Goal: Task Accomplishment & Management: Complete application form

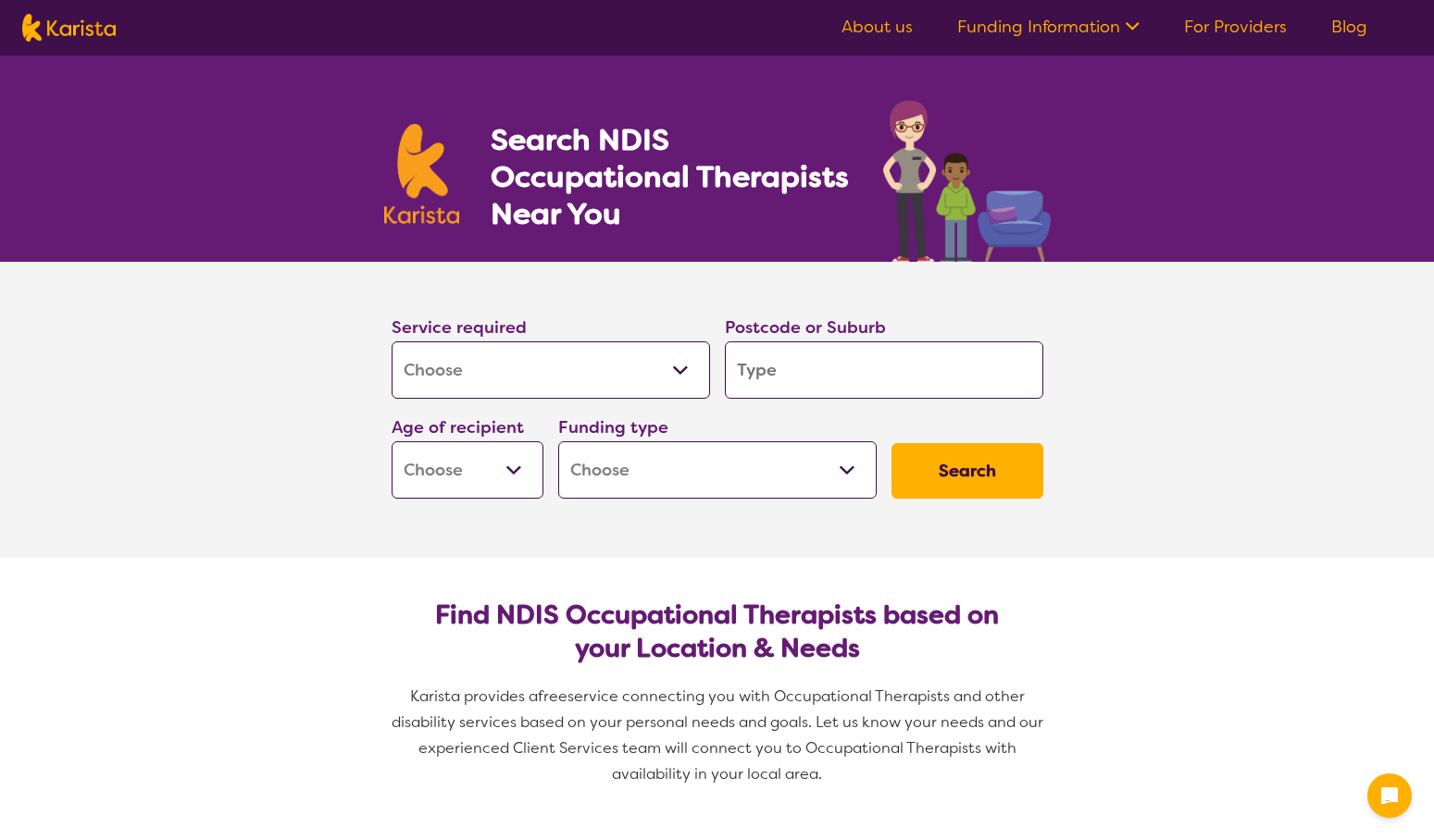
select select "[MEDICAL_DATA]"
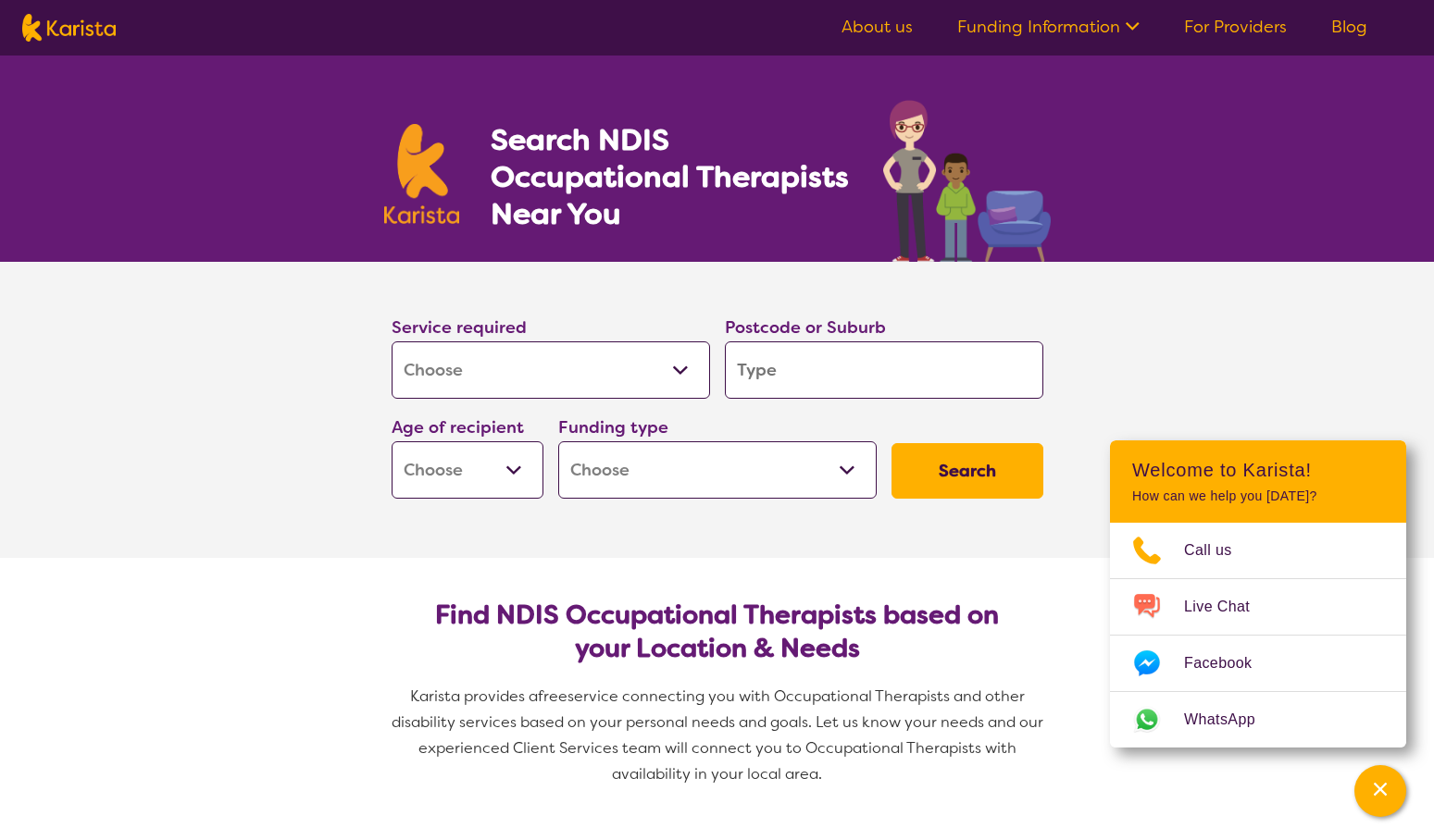
click at [800, 363] on input "search" at bounding box center [884, 370] width 318 height 58
type input "2765"
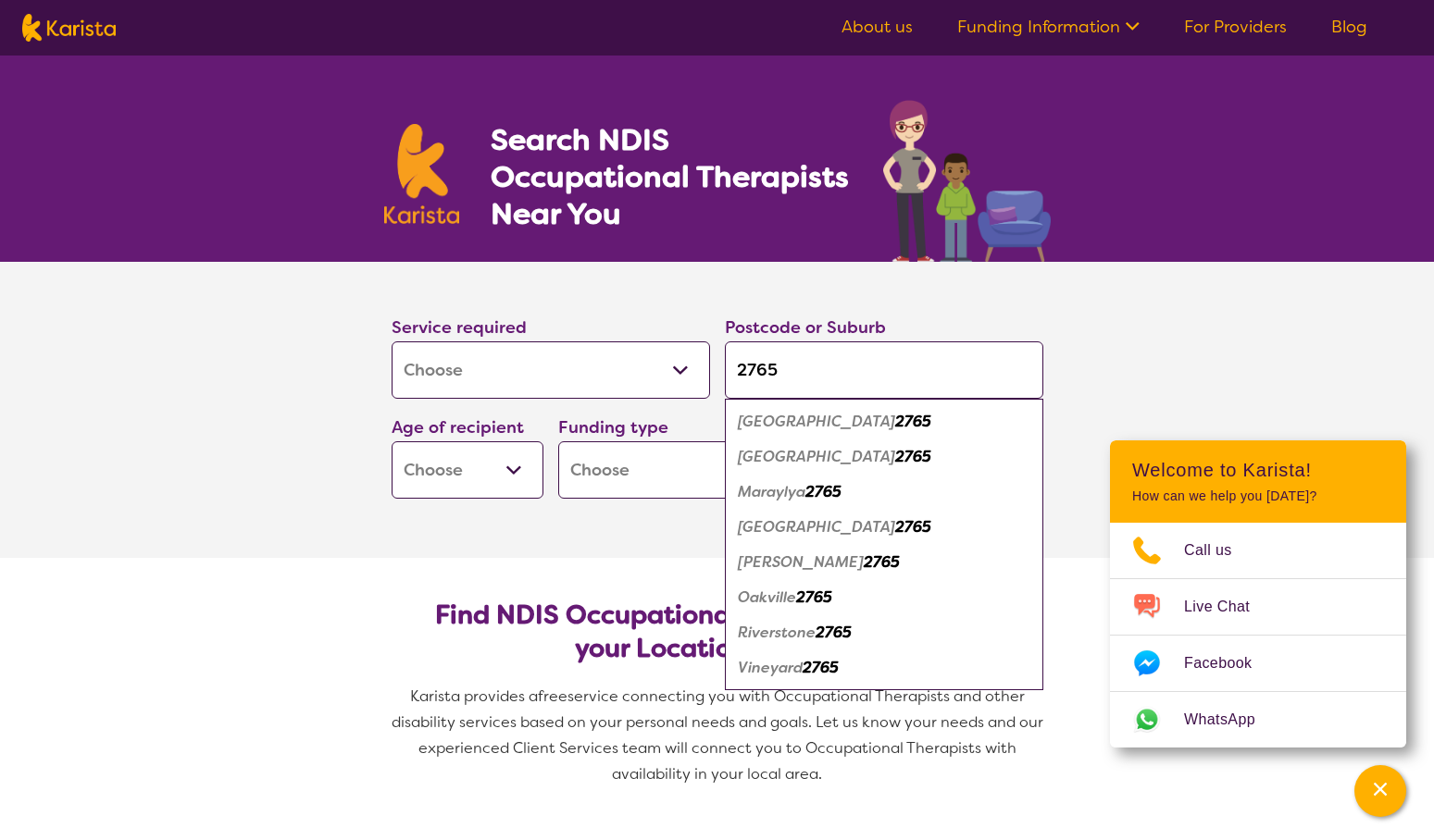
type input "276"
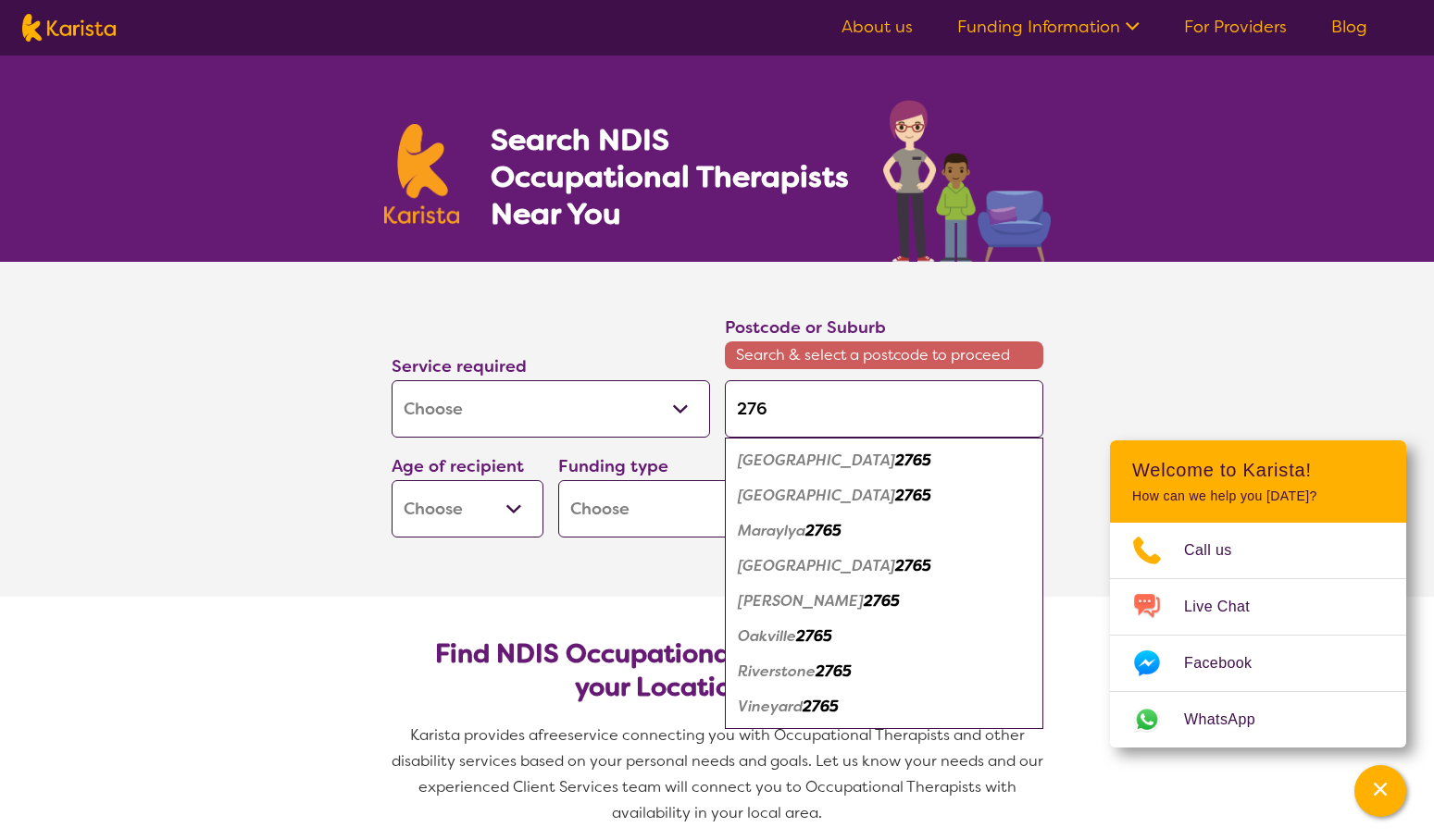
type input "27"
type input "2"
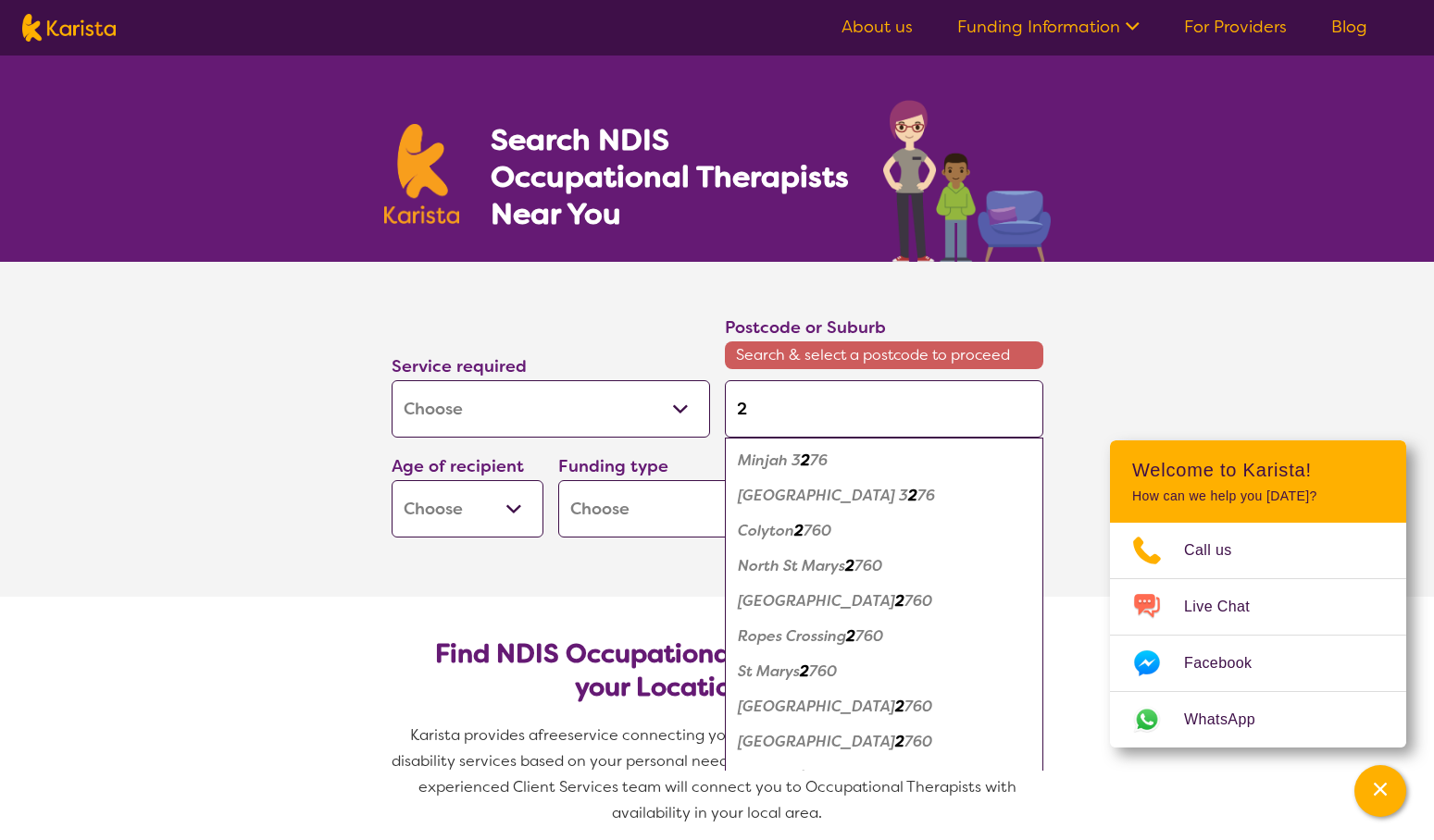
type input "21"
type input "214"
type input "21"
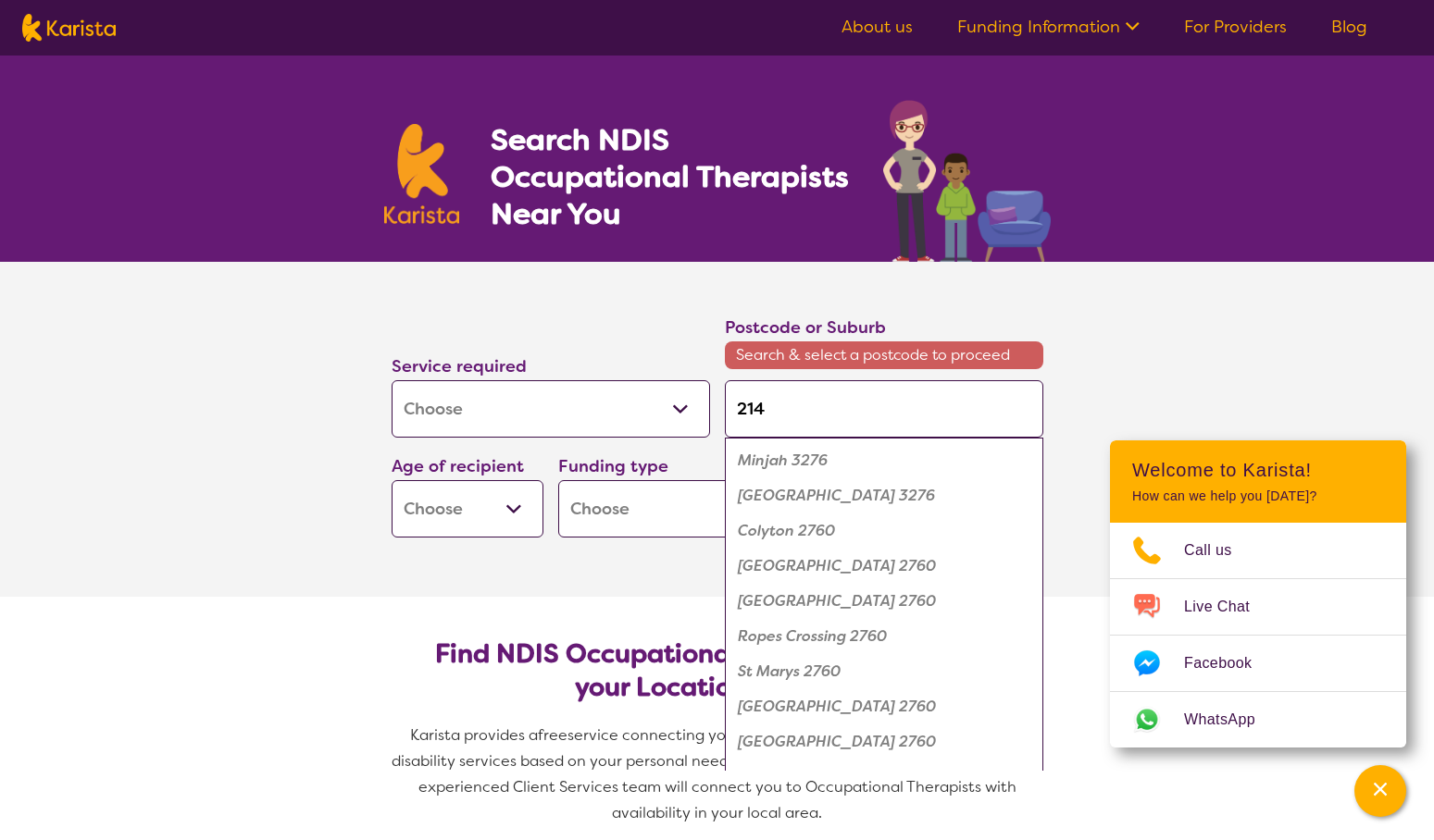
type input "21"
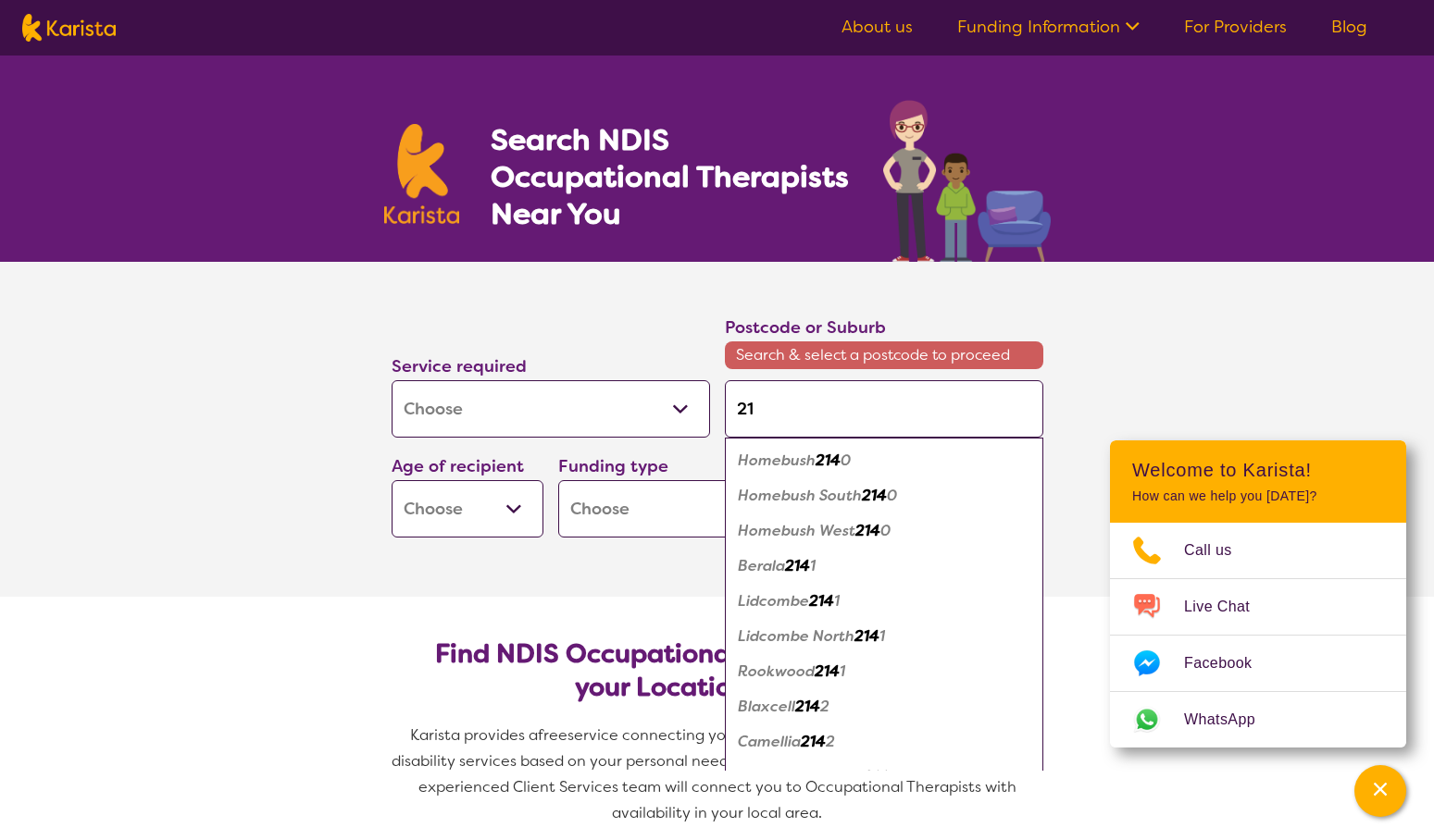
type input "215"
type input "2155"
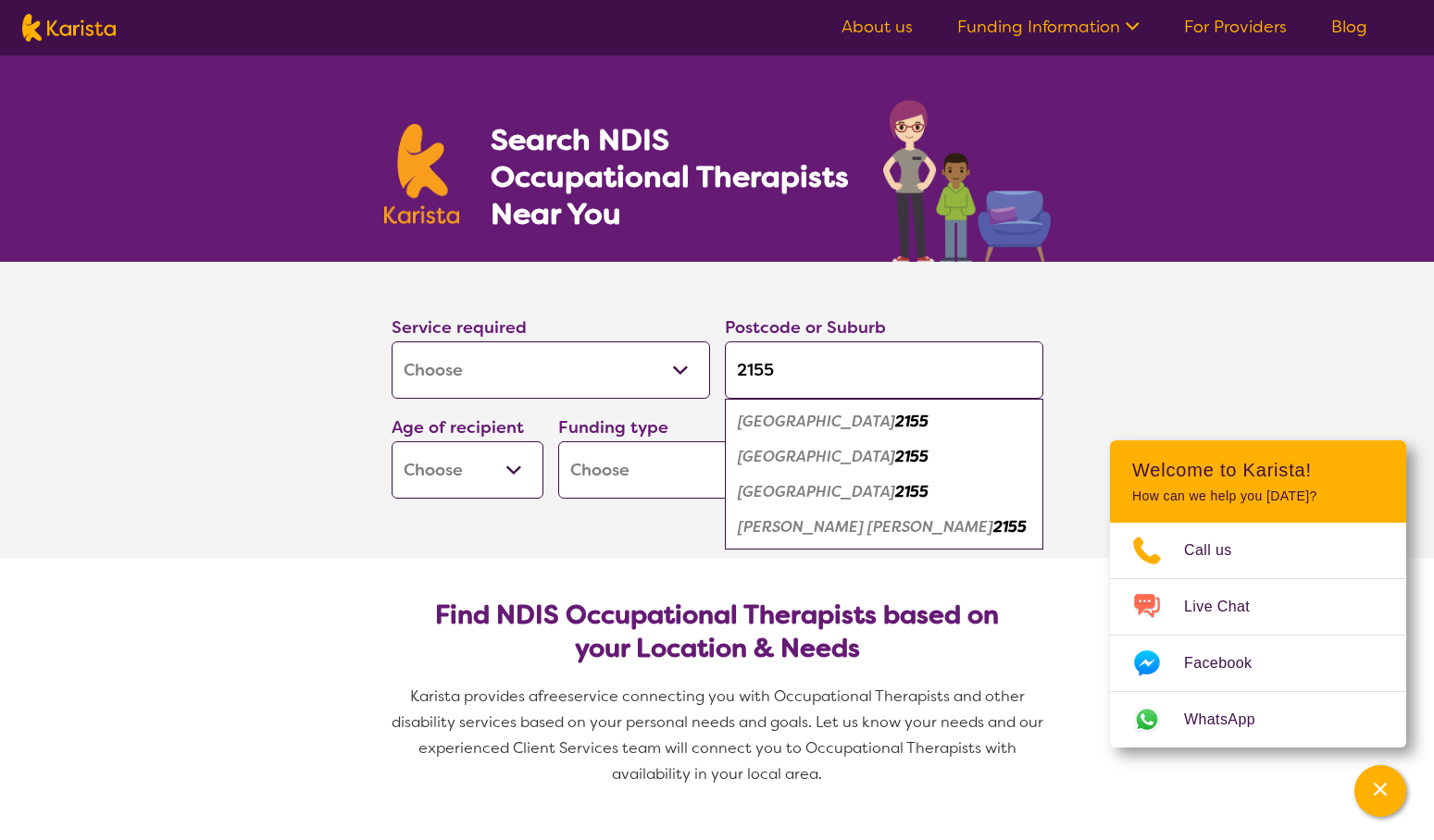
type input "2155"
click at [785, 458] on em "[GEOGRAPHIC_DATA]" at bounding box center [816, 456] width 157 height 20
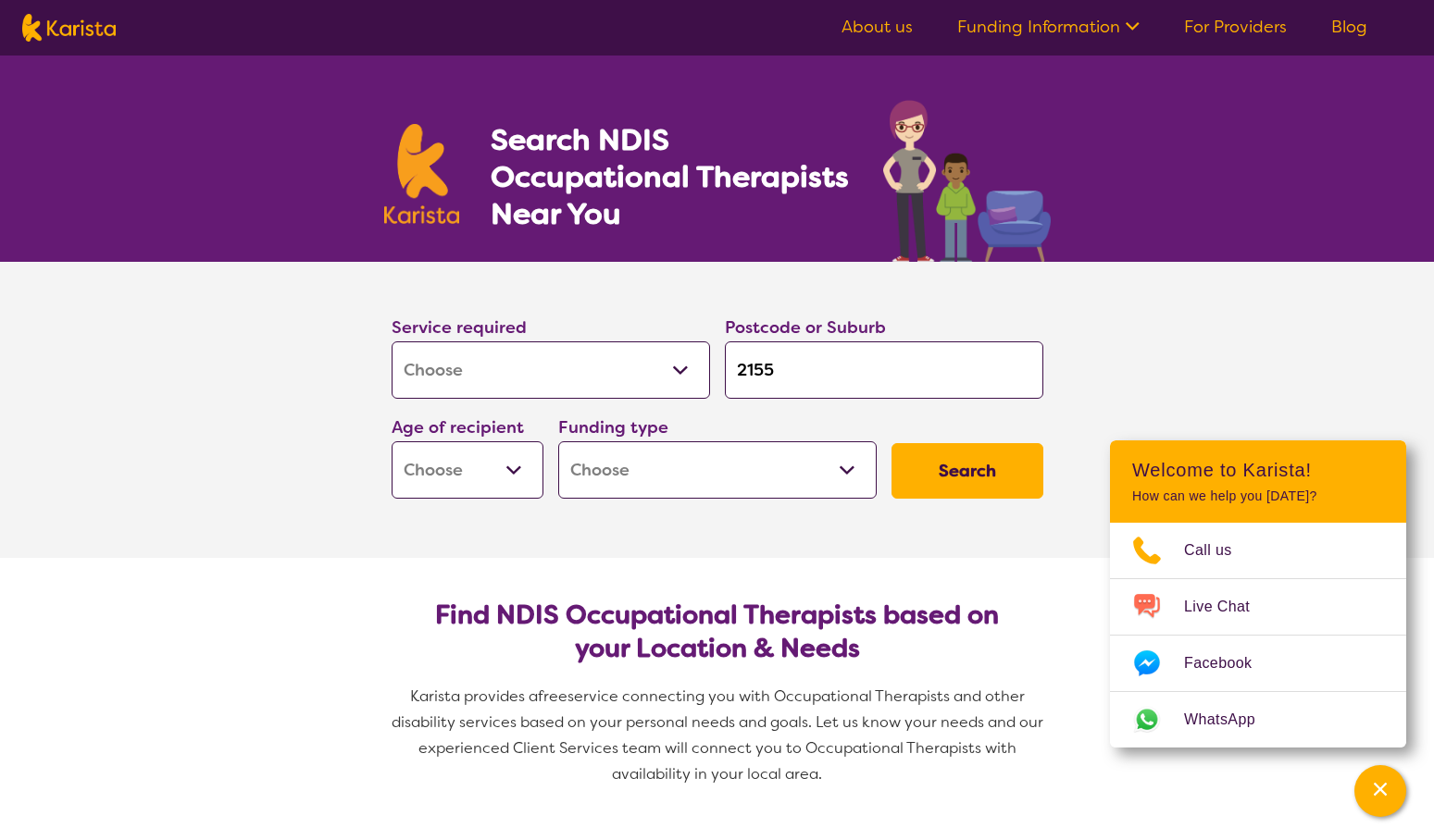
click at [479, 473] on select "Early Childhood - 0 to 9 Child - 10 to 11 Adolescent - 12 to 17 Adult - 18 to 6…" at bounding box center [467, 470] width 152 height 58
select select "AG"
click at [391, 441] on select "Early Childhood - 0 to 9 Child - 10 to 11 Adolescent - 12 to 17 Adult - 18 to 6…" at bounding box center [467, 470] width 152 height 58
select select "AG"
click at [631, 484] on select "Home Care Package (HCP) National Disability Insurance Scheme (NDIS) I don't know" at bounding box center [717, 470] width 318 height 58
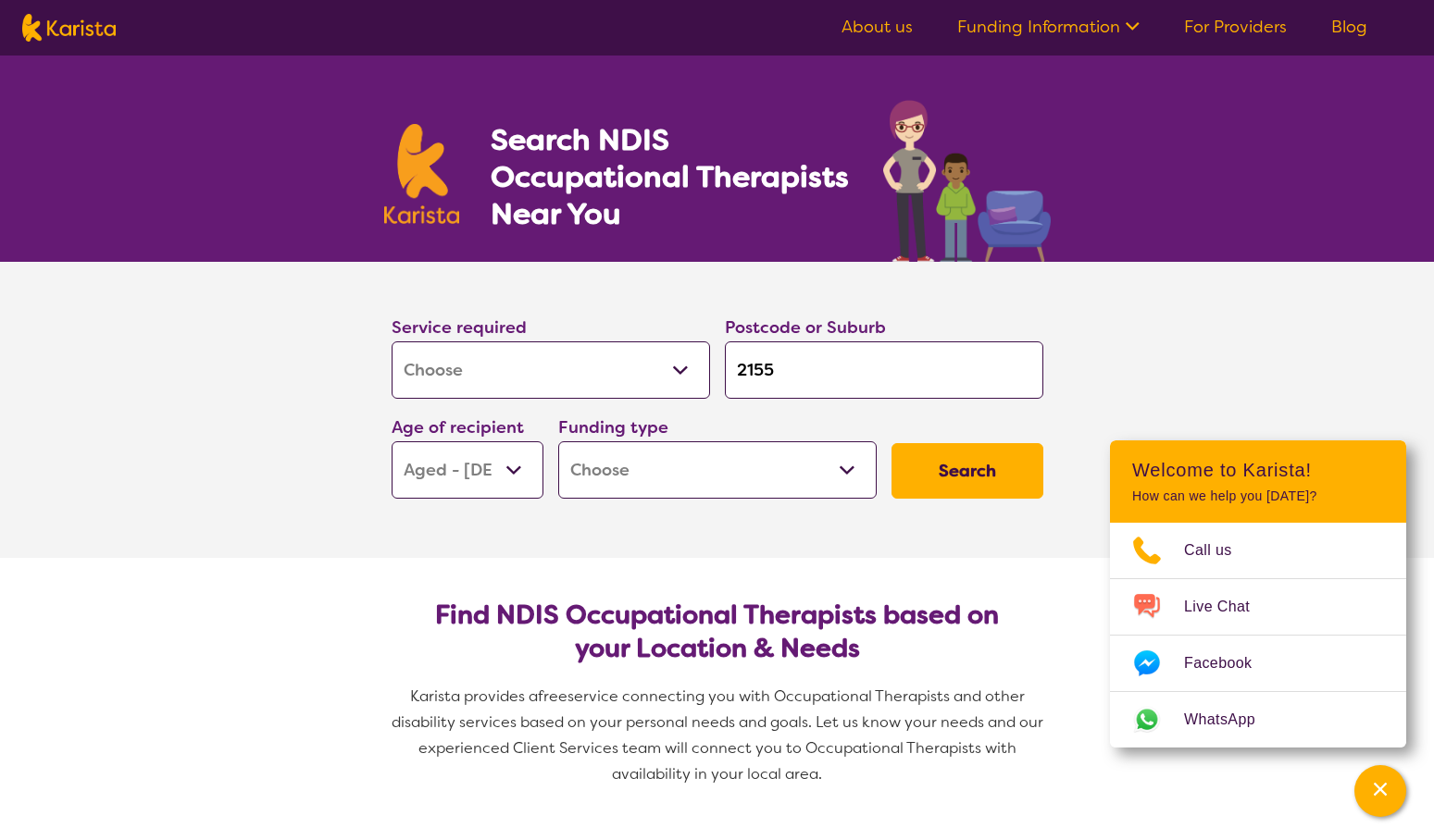
select select "HCP"
click at [558, 441] on select "Home Care Package (HCP) National Disability Insurance Scheme (NDIS) I don't know" at bounding box center [717, 470] width 318 height 58
select select "HCP"
click at [976, 476] on button "Search" at bounding box center [967, 471] width 152 height 56
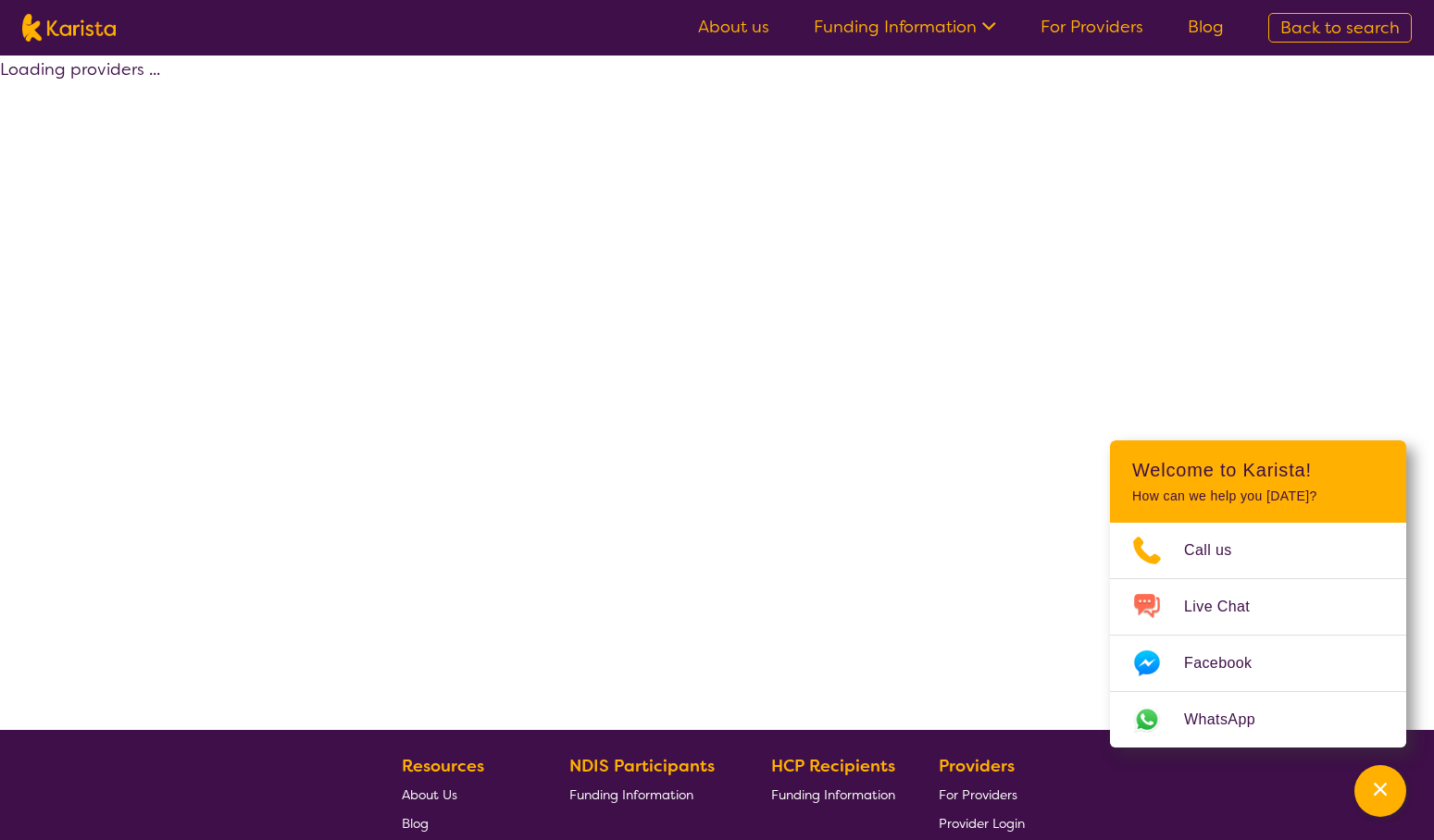
select select "by_score"
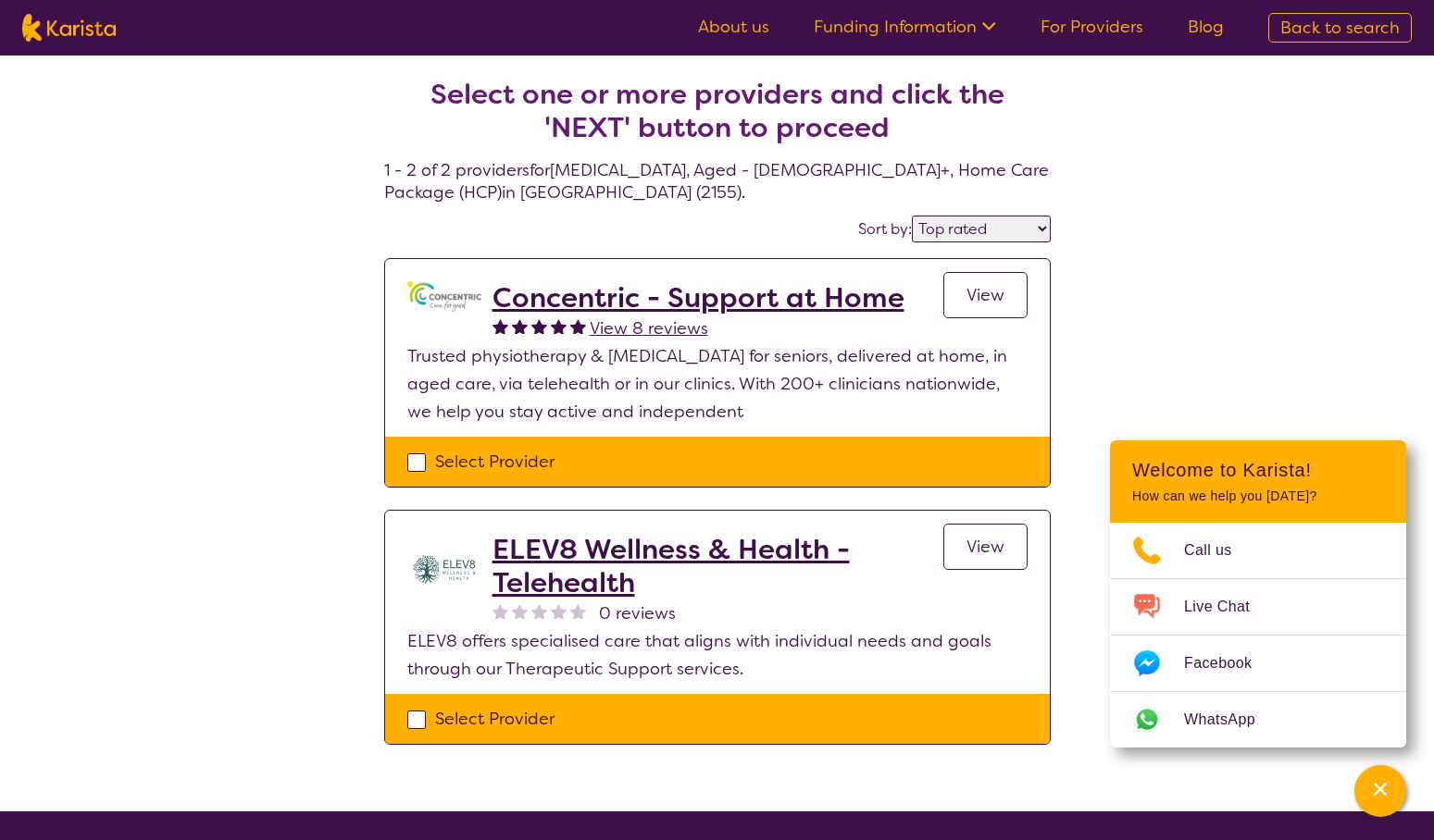
click at [981, 284] on span "View" at bounding box center [985, 295] width 38 height 22
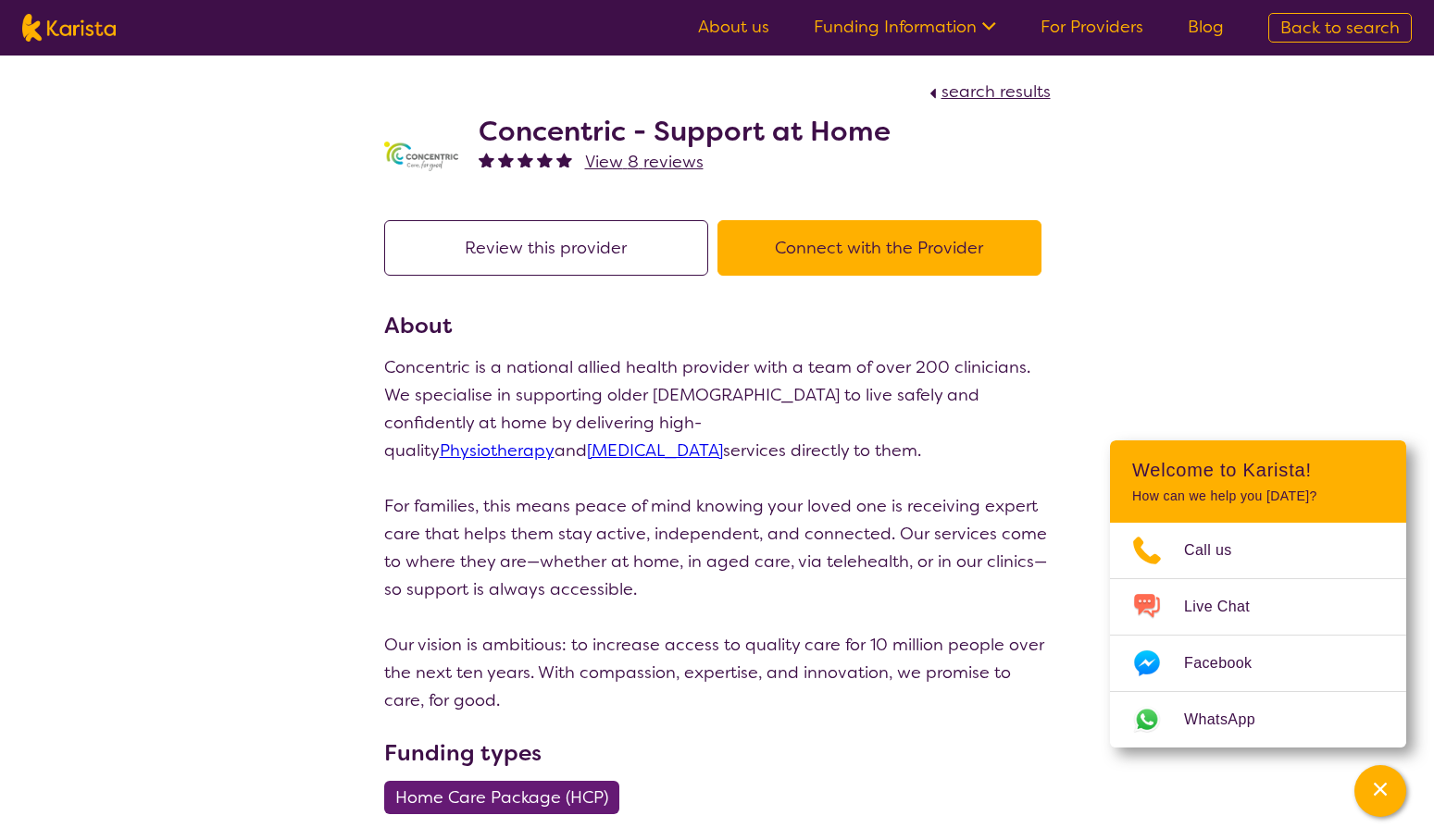
click at [864, 225] on button "Connect with the Provider" at bounding box center [879, 248] width 324 height 56
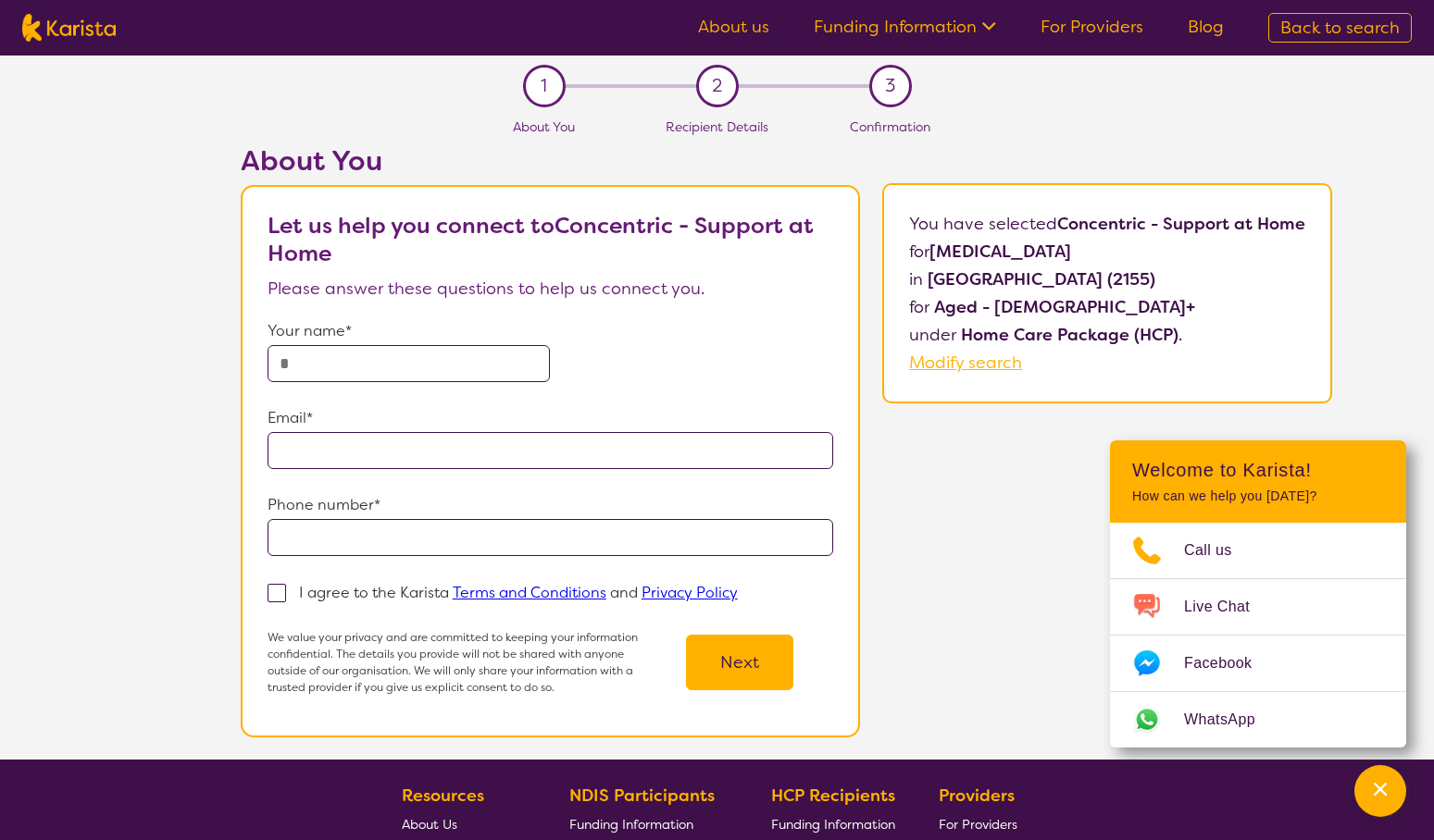
click at [356, 363] on input "text" at bounding box center [408, 363] width 283 height 37
type input "**********"
click at [278, 597] on span at bounding box center [277, 594] width 19 height 19
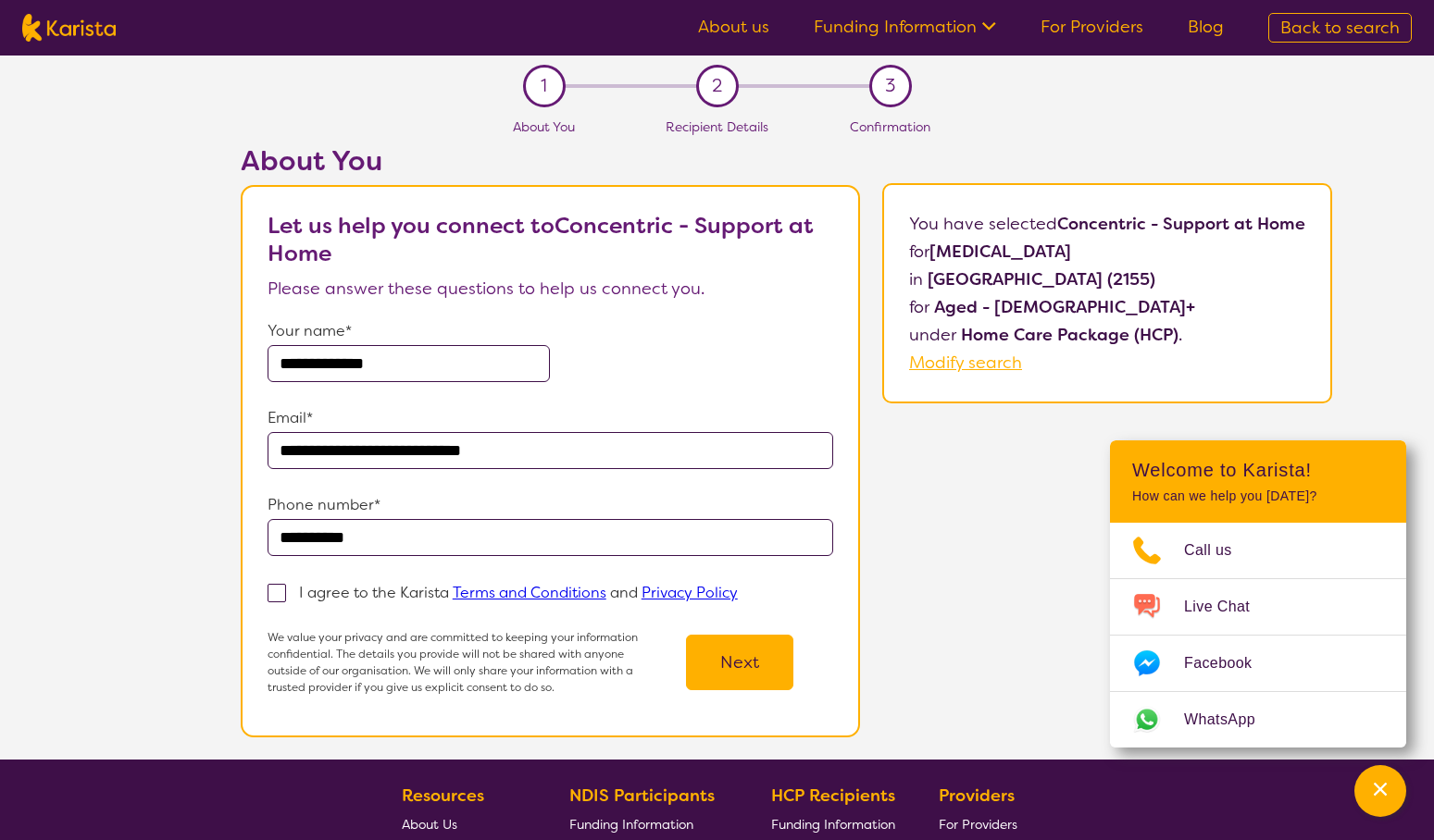
click at [738, 597] on input "I agree to the Karista Terms and Conditions and Privacy Policy" at bounding box center [744, 592] width 12 height 12
checkbox input "true"
click at [736, 664] on button "Next" at bounding box center [739, 662] width 107 height 56
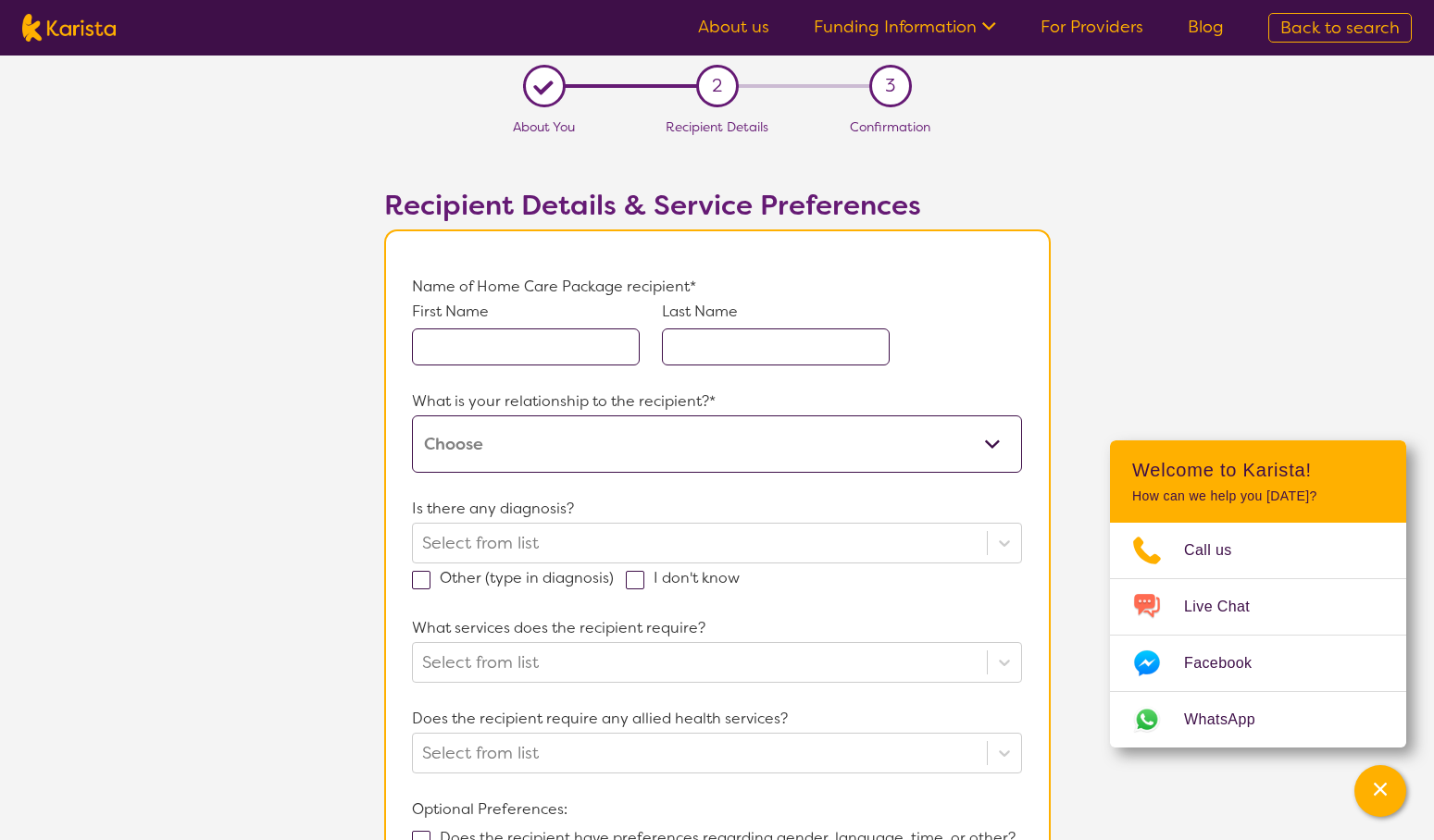
click at [563, 354] on input "text" at bounding box center [526, 347] width 227 height 37
type input "Beverley"
type input "Balnaves"
click at [484, 423] on select "This request is for myself I am their parent I am their child I am their spouse…" at bounding box center [716, 444] width 609 height 58
select select "I am their child"
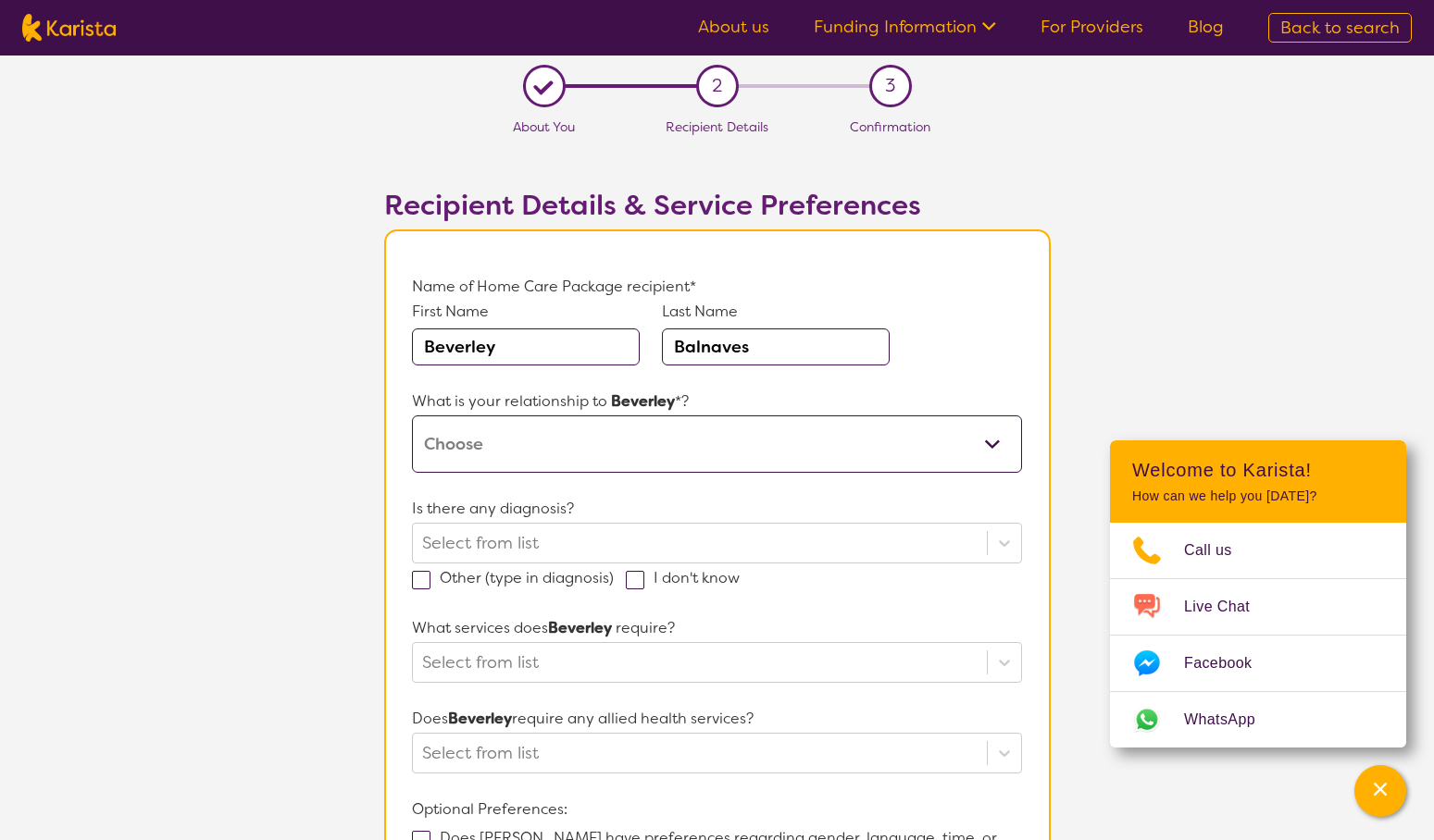
click at [412, 416] on select "This request is for myself I am their parent I am their child I am their spouse…" at bounding box center [716, 444] width 609 height 58
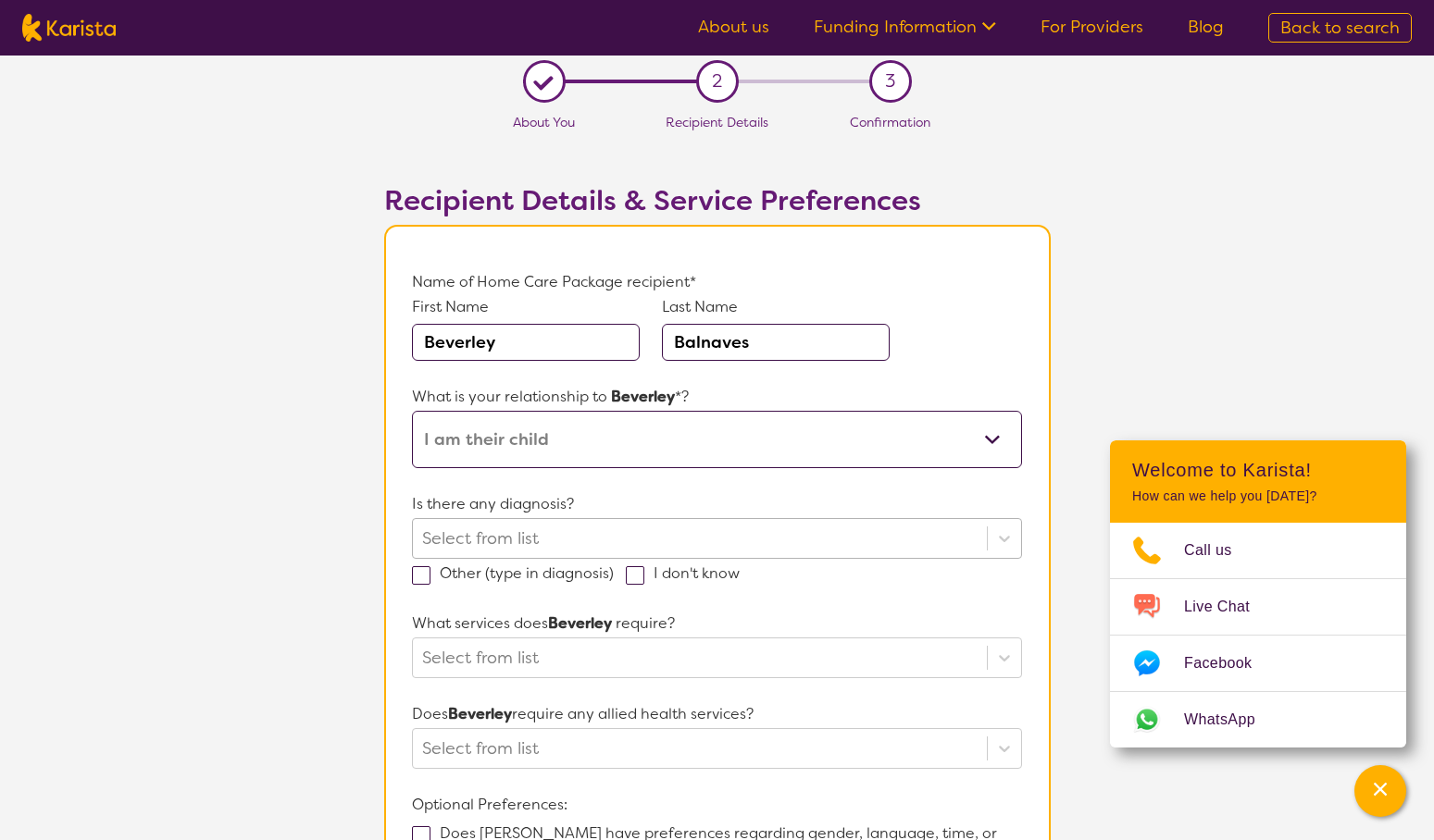
click at [496, 542] on div at bounding box center [699, 538] width 554 height 31
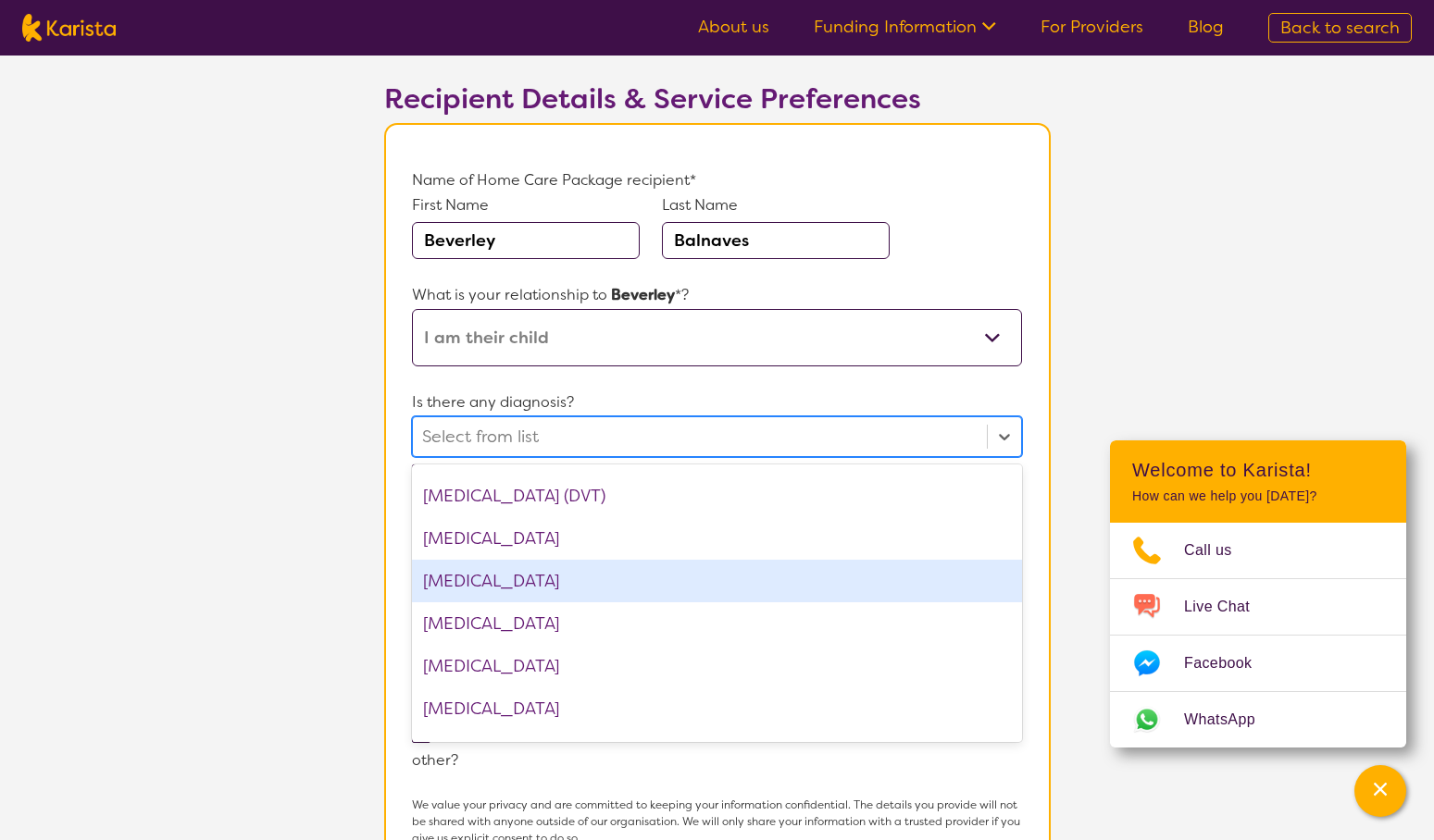
scroll to position [896, 0]
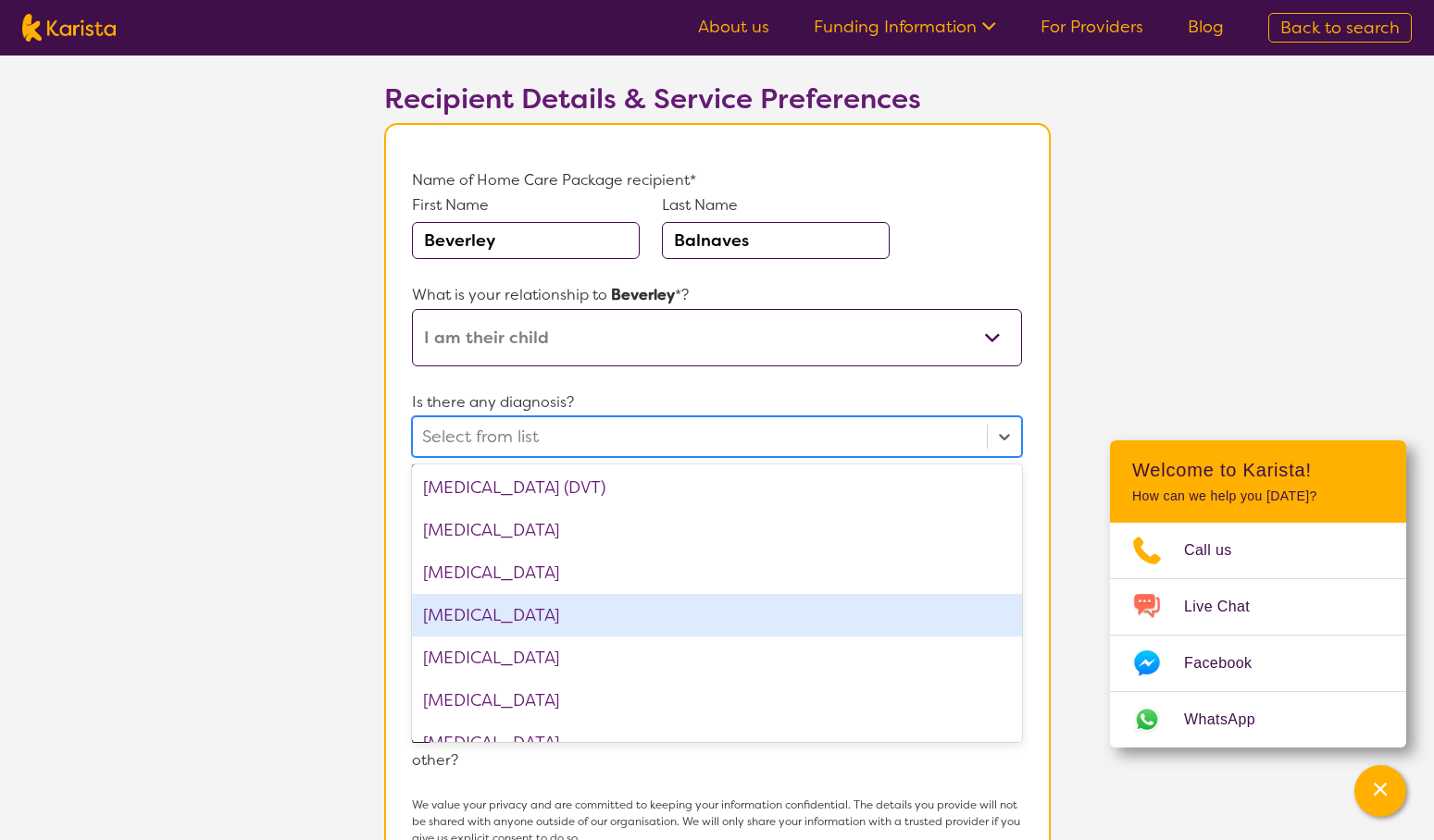
click at [492, 606] on div "[MEDICAL_DATA]" at bounding box center [716, 615] width 609 height 43
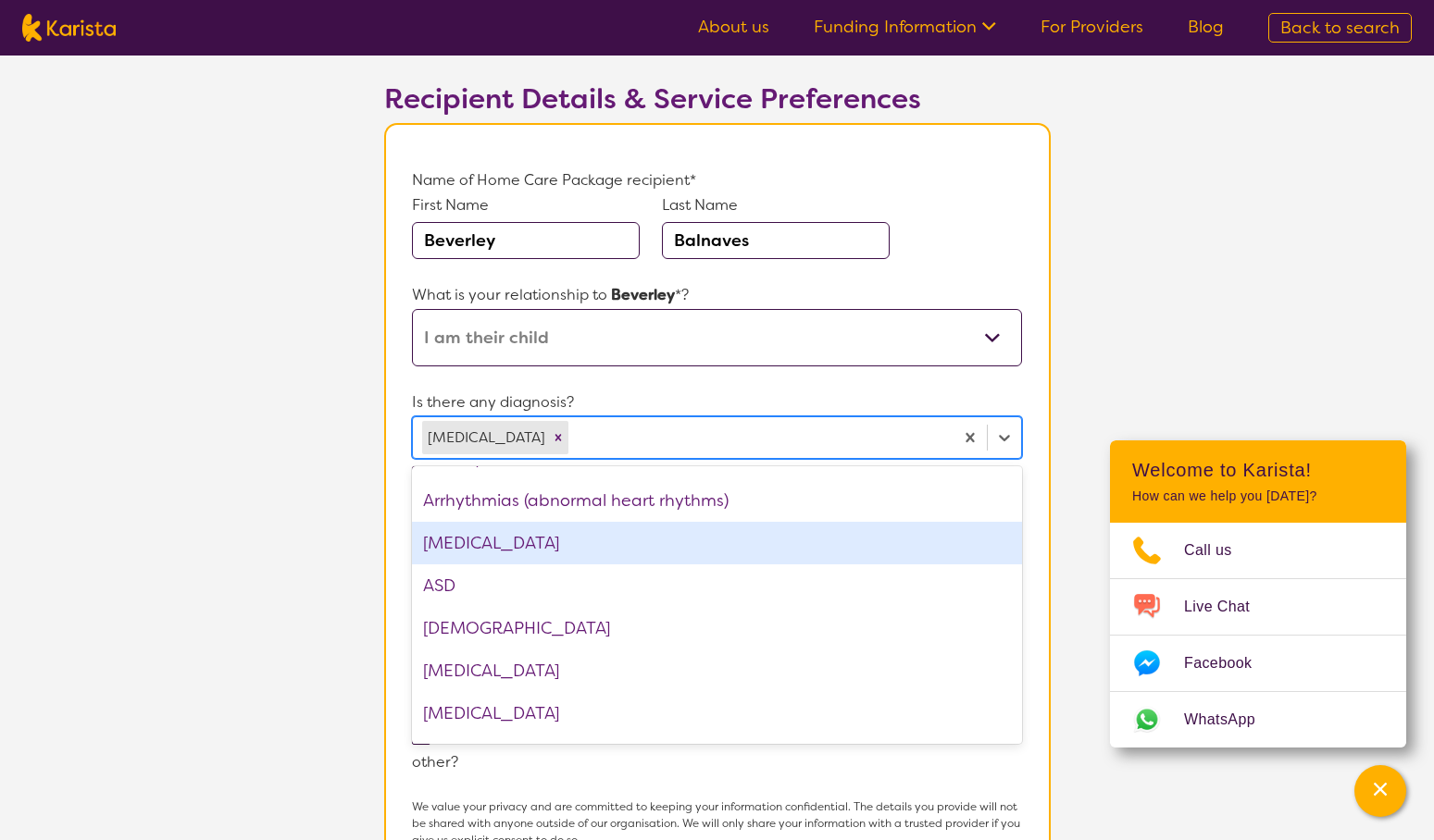
scroll to position [247, 0]
click at [526, 550] on div "[MEDICAL_DATA]" at bounding box center [716, 542] width 609 height 43
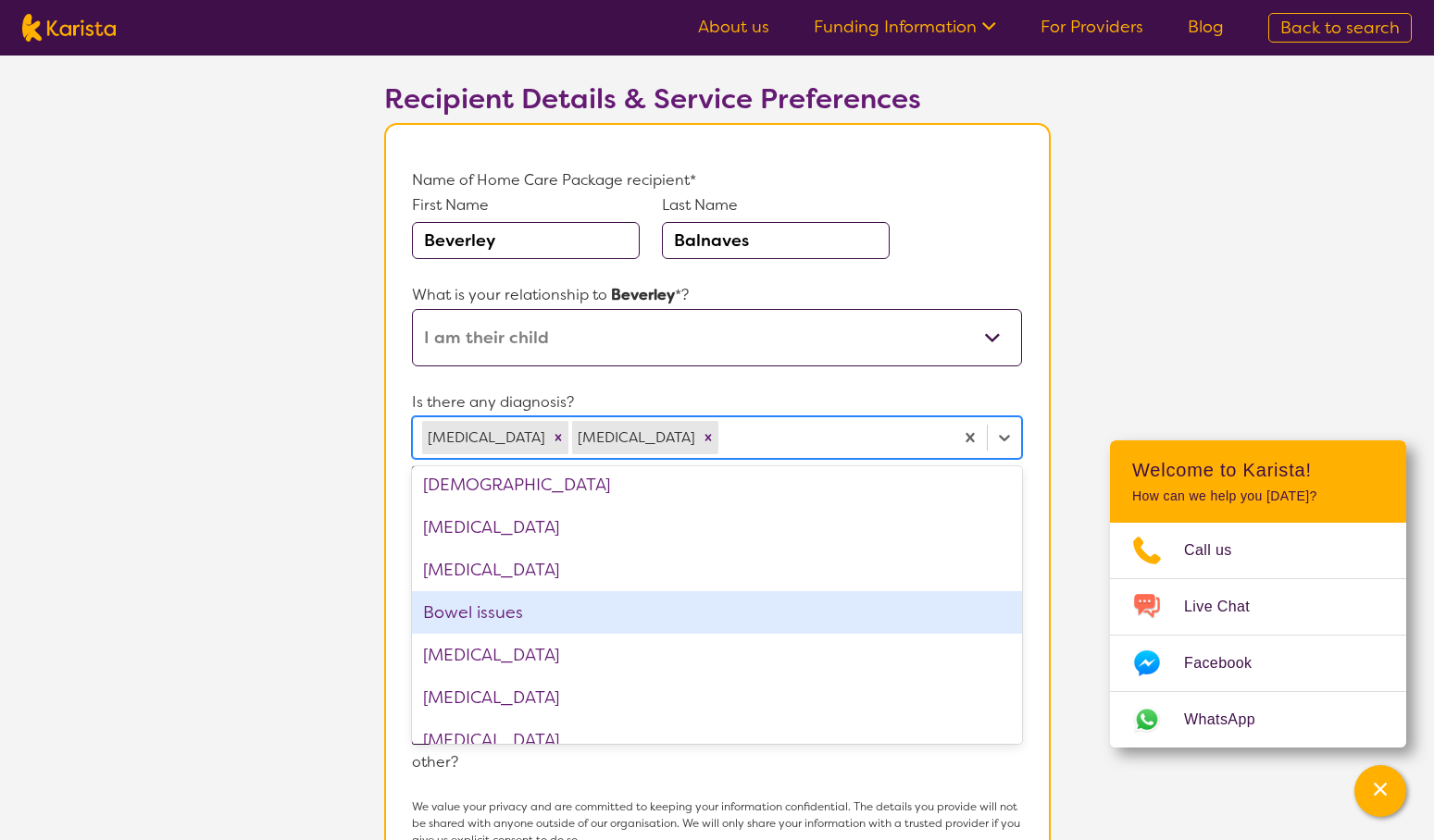
scroll to position [356, 0]
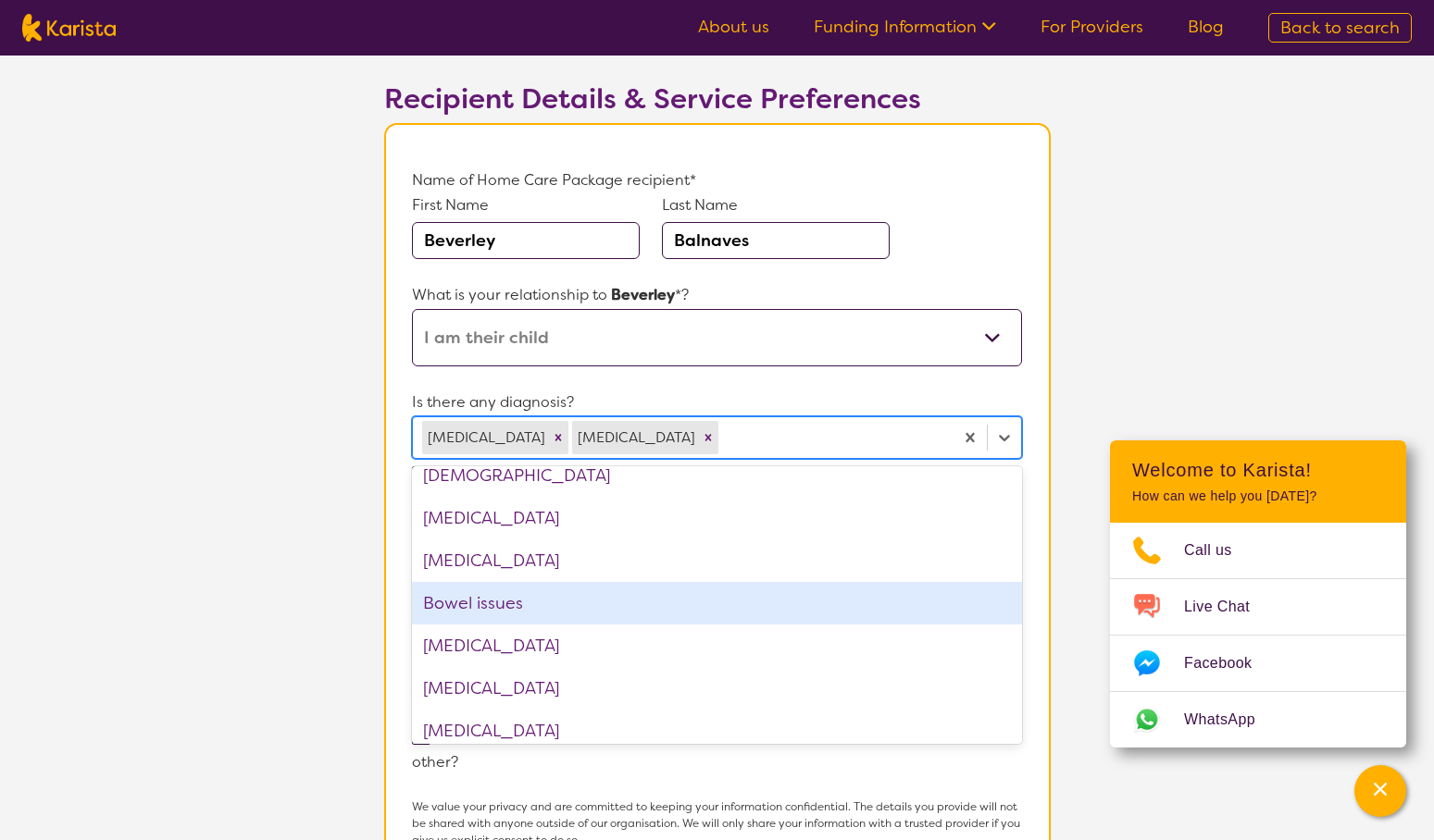
click at [510, 606] on div "Bowel issues" at bounding box center [716, 603] width 609 height 43
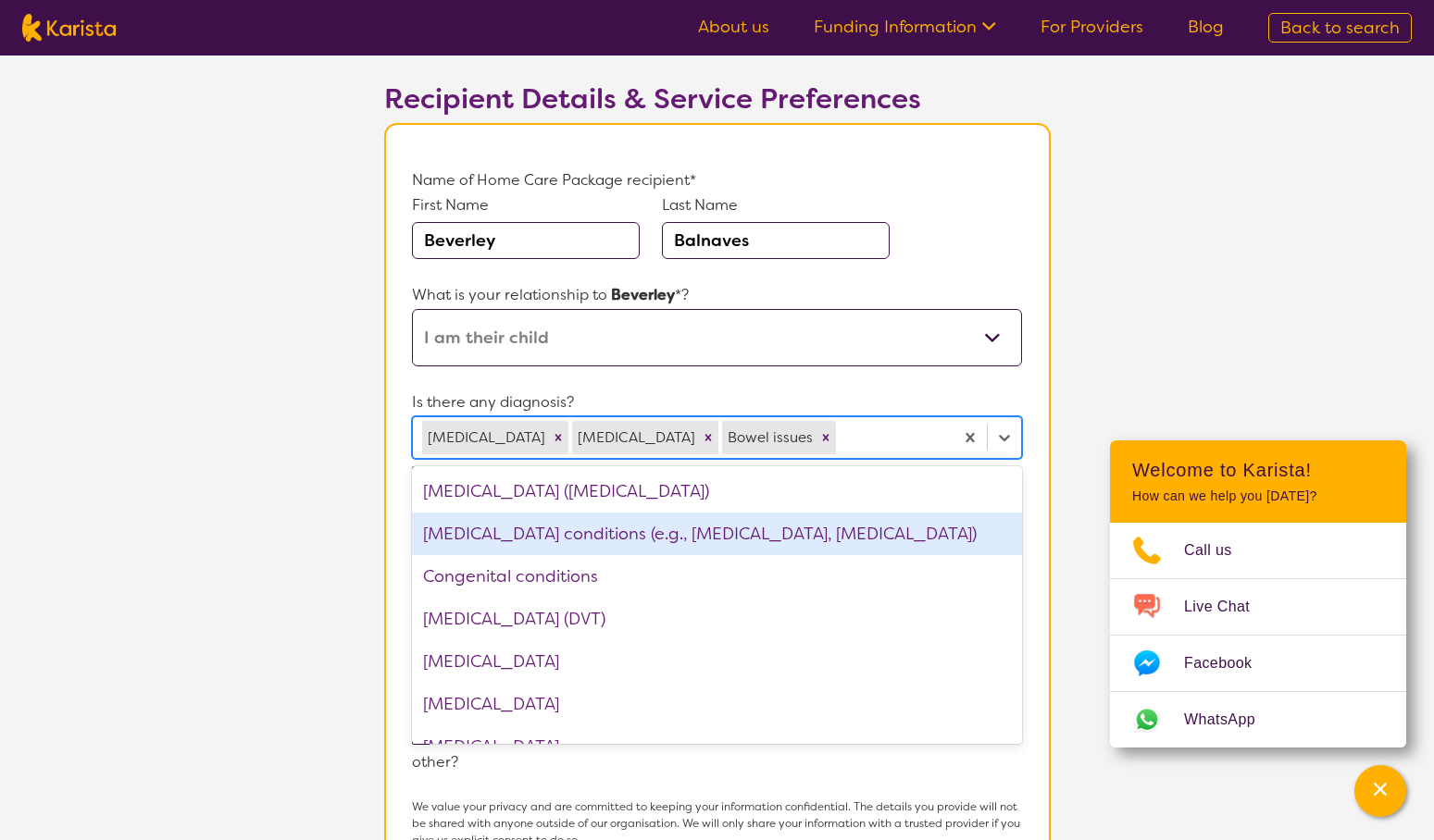
scroll to position [681, 0]
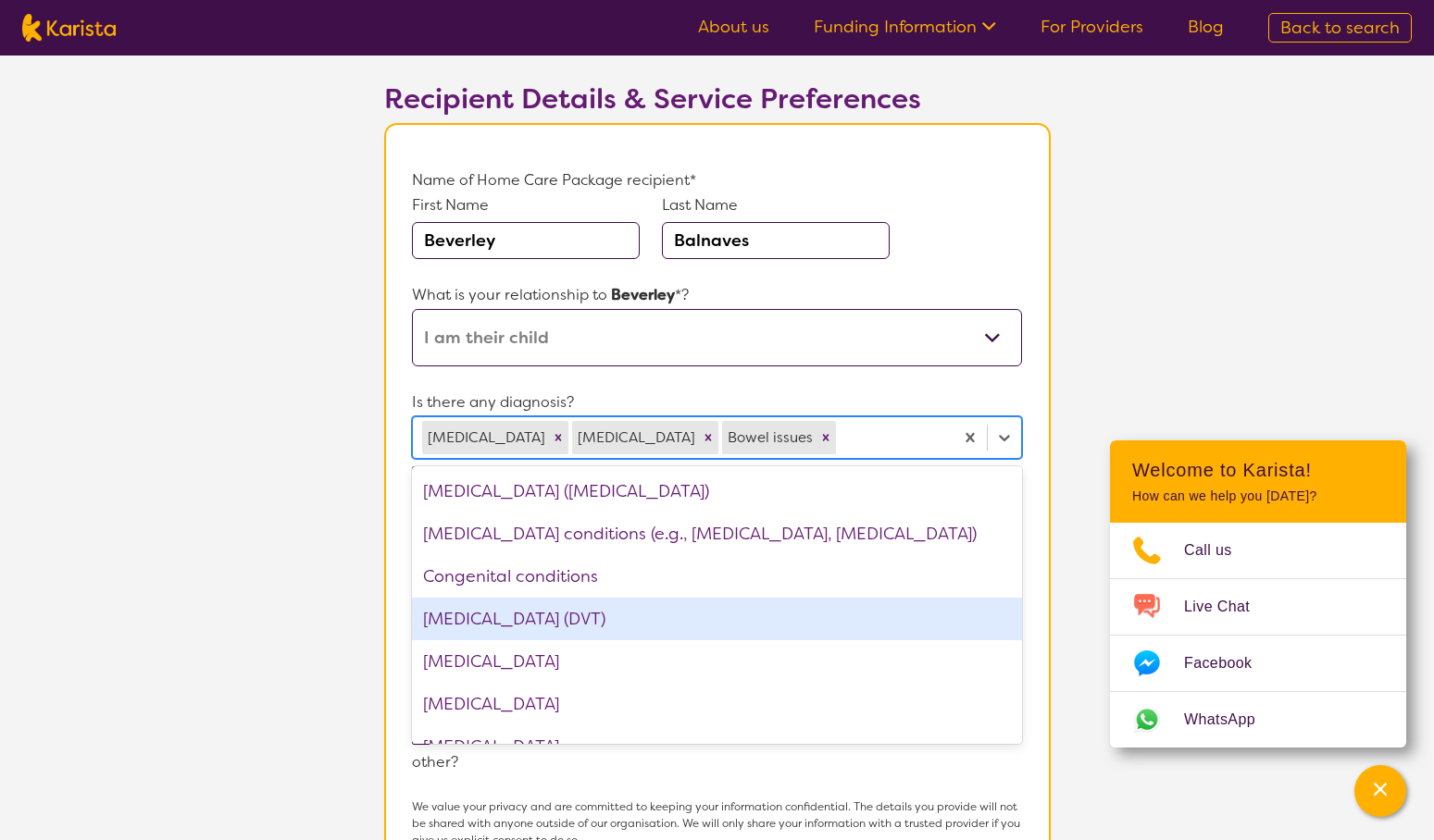
click at [583, 630] on div "[MEDICAL_DATA] (DVT)" at bounding box center [716, 618] width 609 height 43
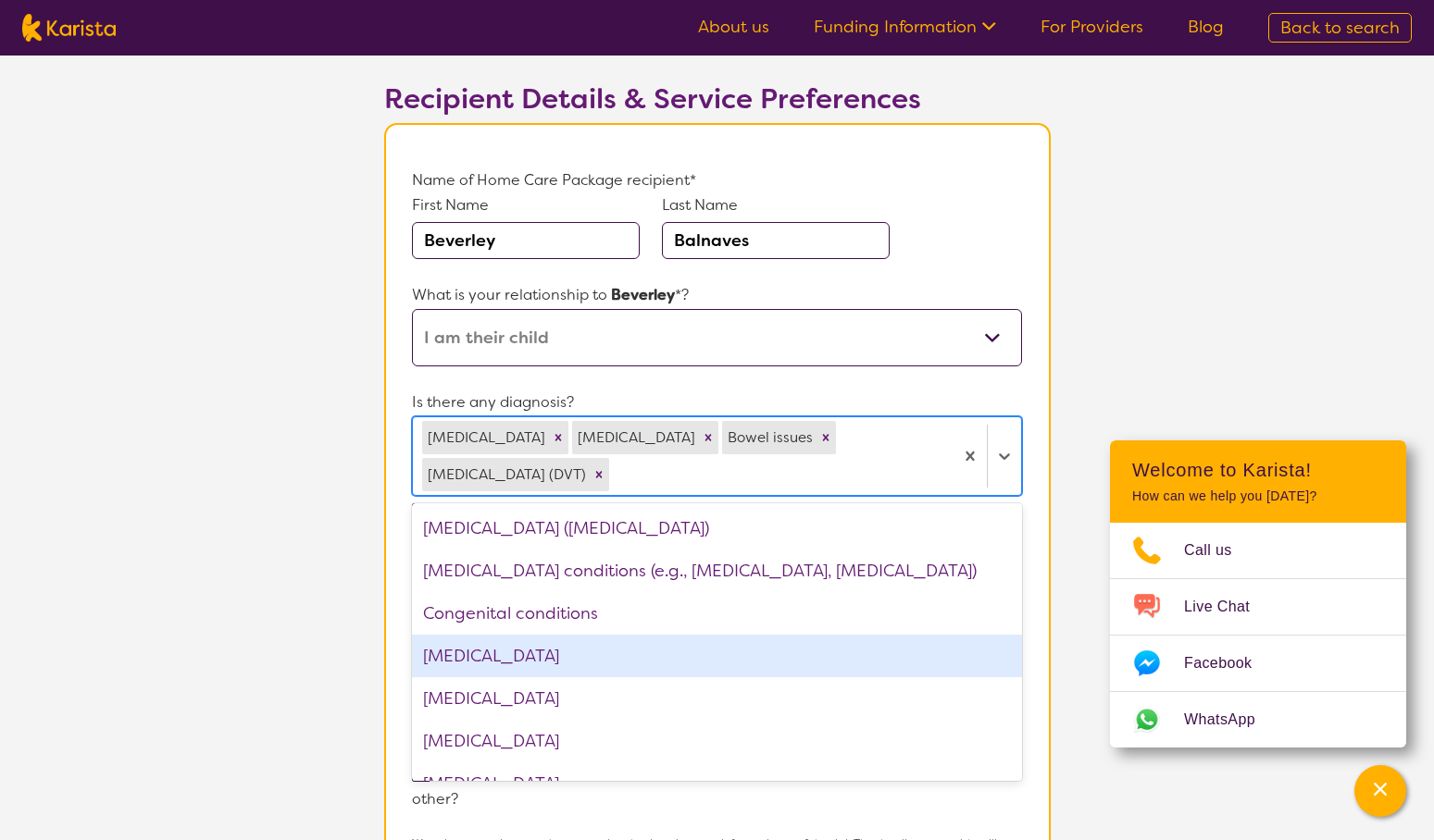
click at [475, 634] on div "[MEDICAL_DATA]" at bounding box center [716, 655] width 609 height 43
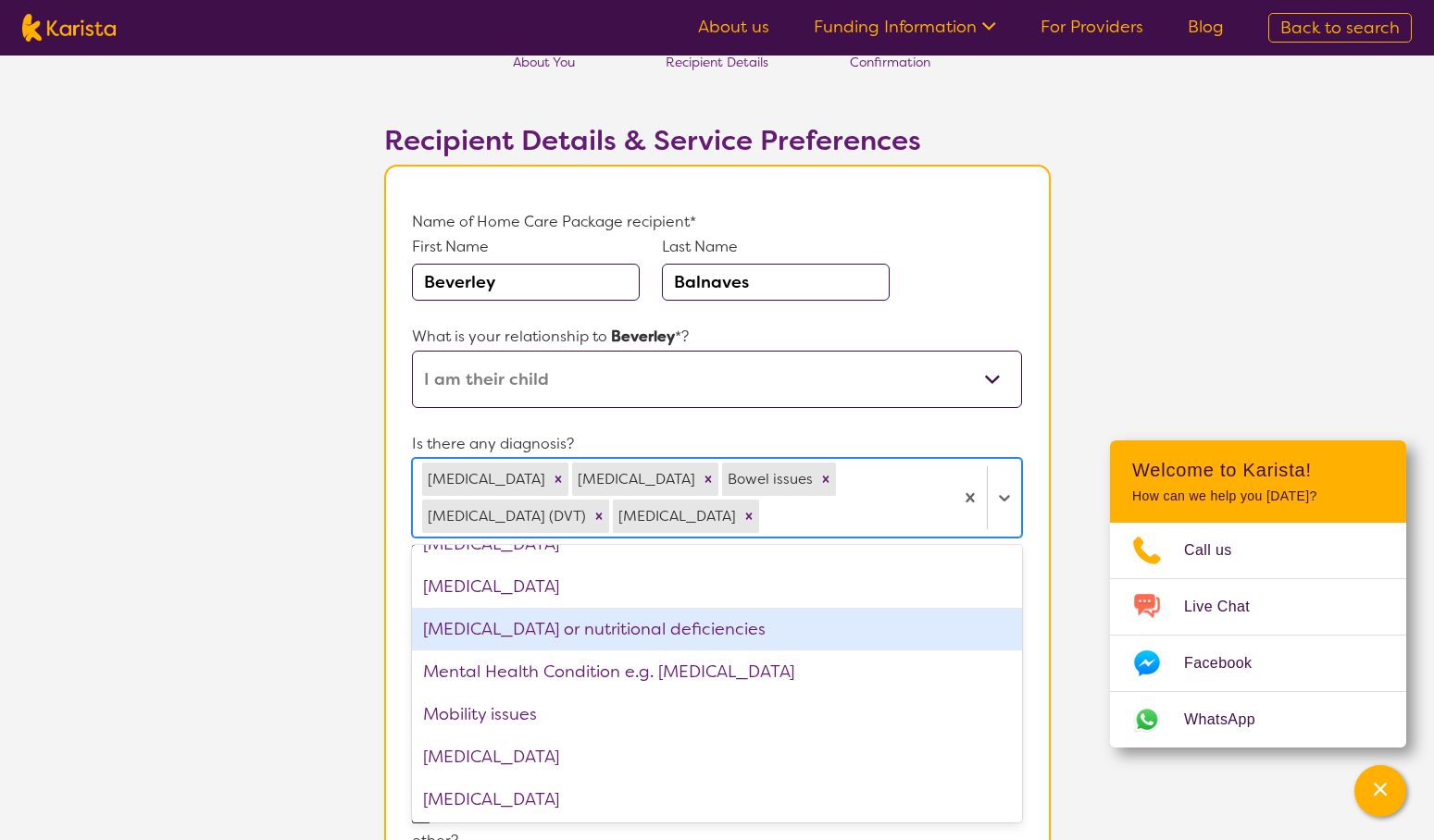
scroll to position [1568, 0]
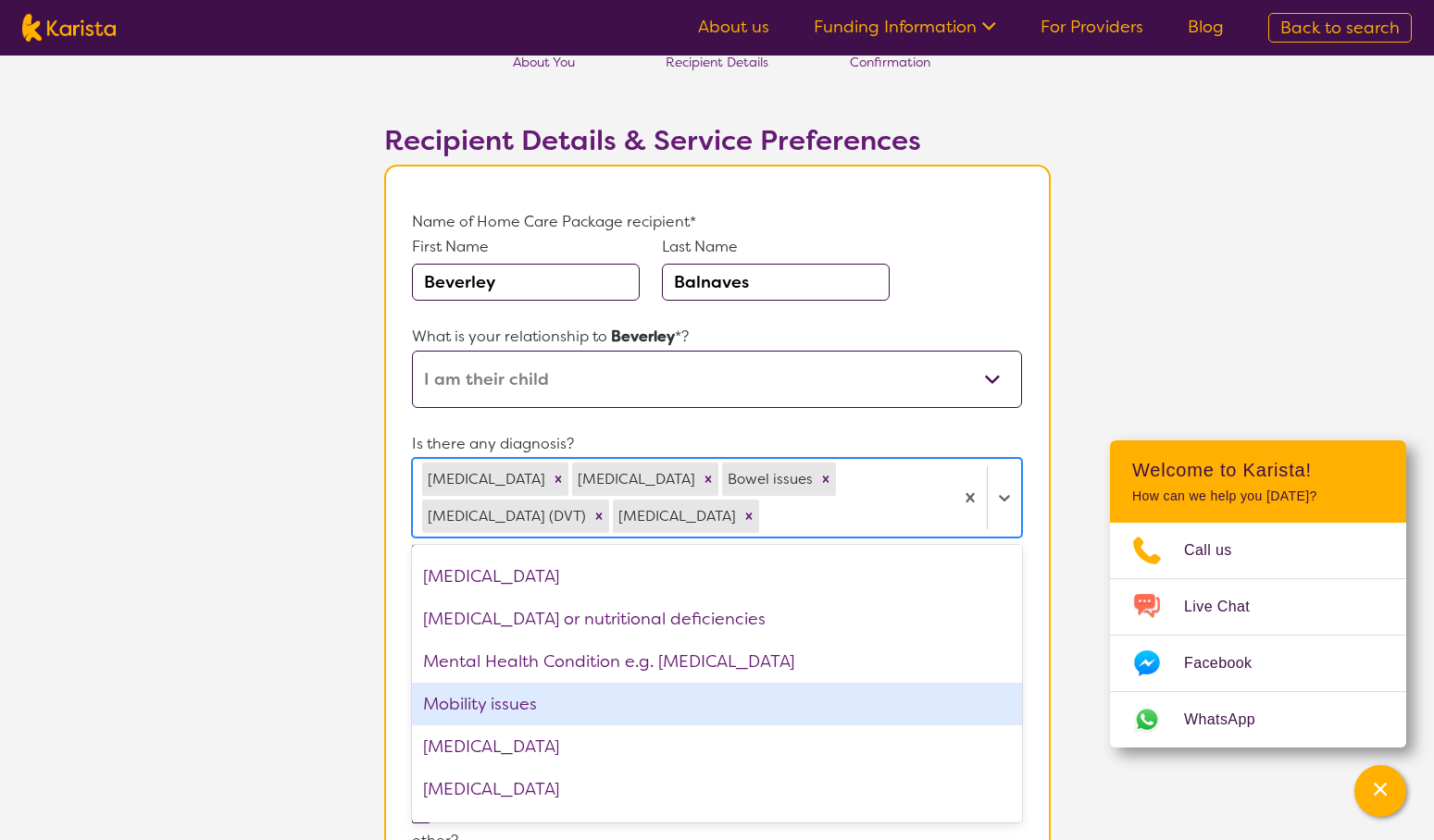
click at [498, 697] on div "Mobility issues" at bounding box center [716, 704] width 609 height 43
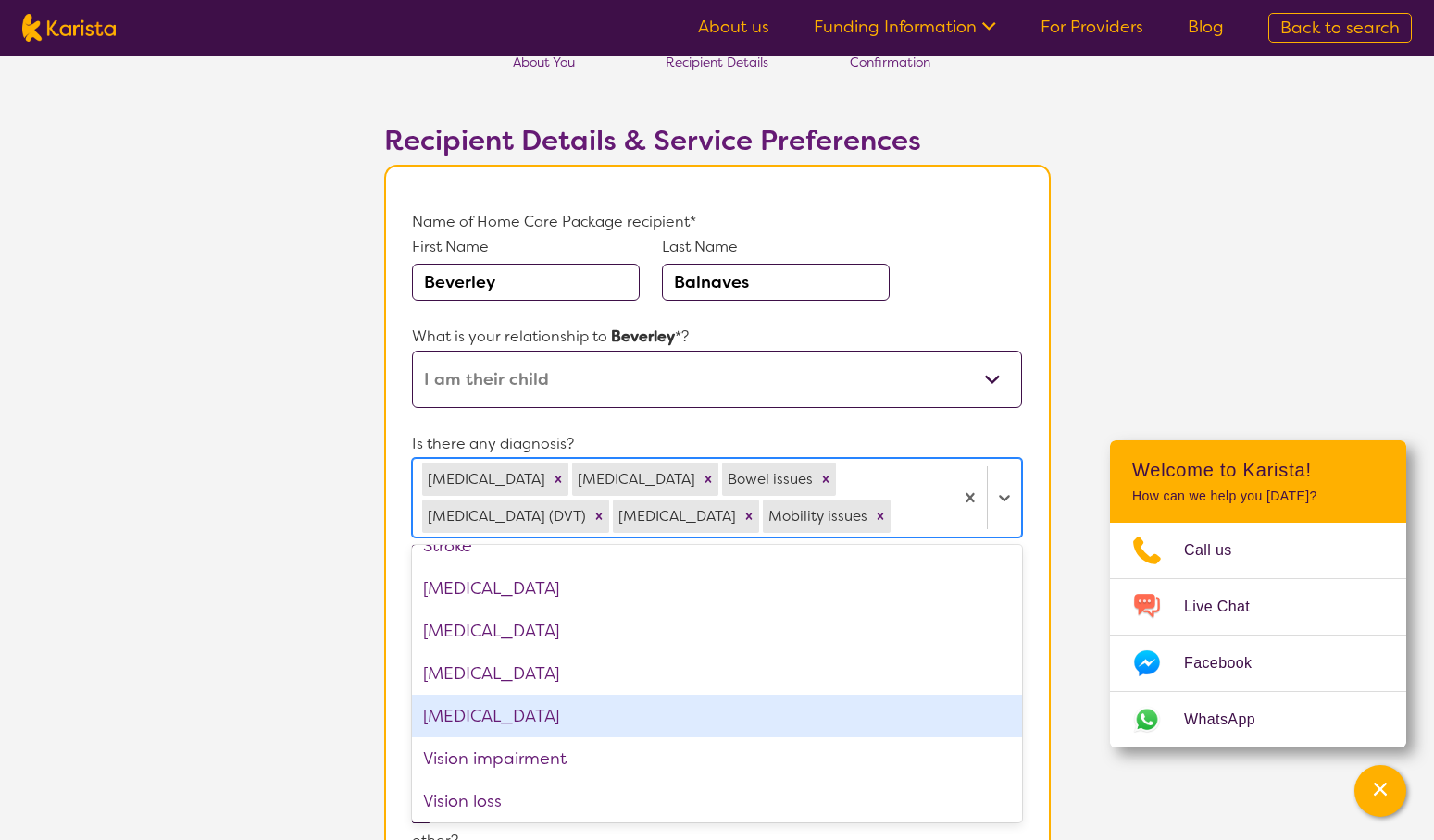
scroll to position [2667, 0]
click at [565, 706] on div "[MEDICAL_DATA]" at bounding box center [716, 712] width 609 height 43
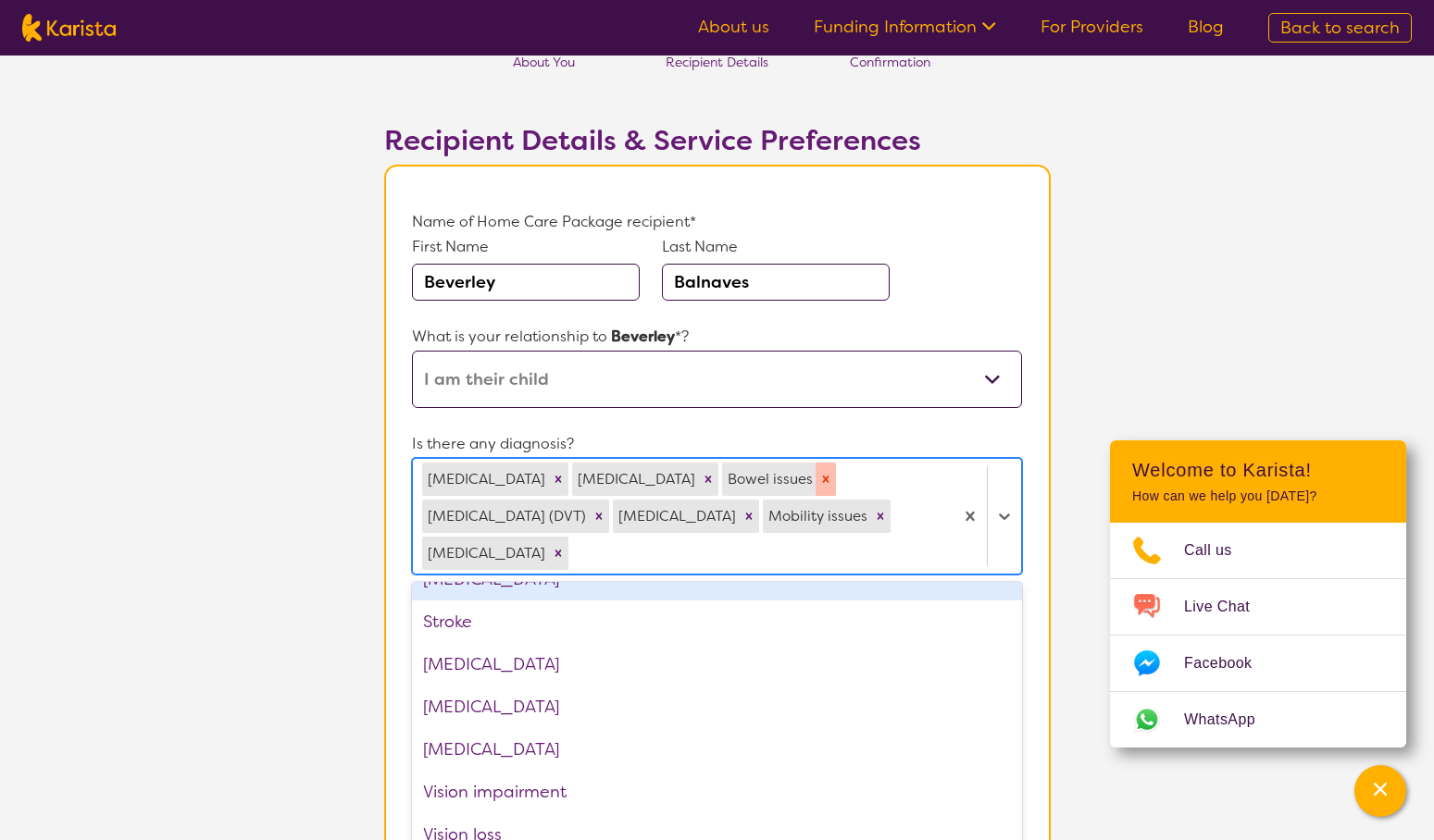
click at [823, 478] on icon "Remove Bowel issues" at bounding box center [826, 478] width 7 height 7
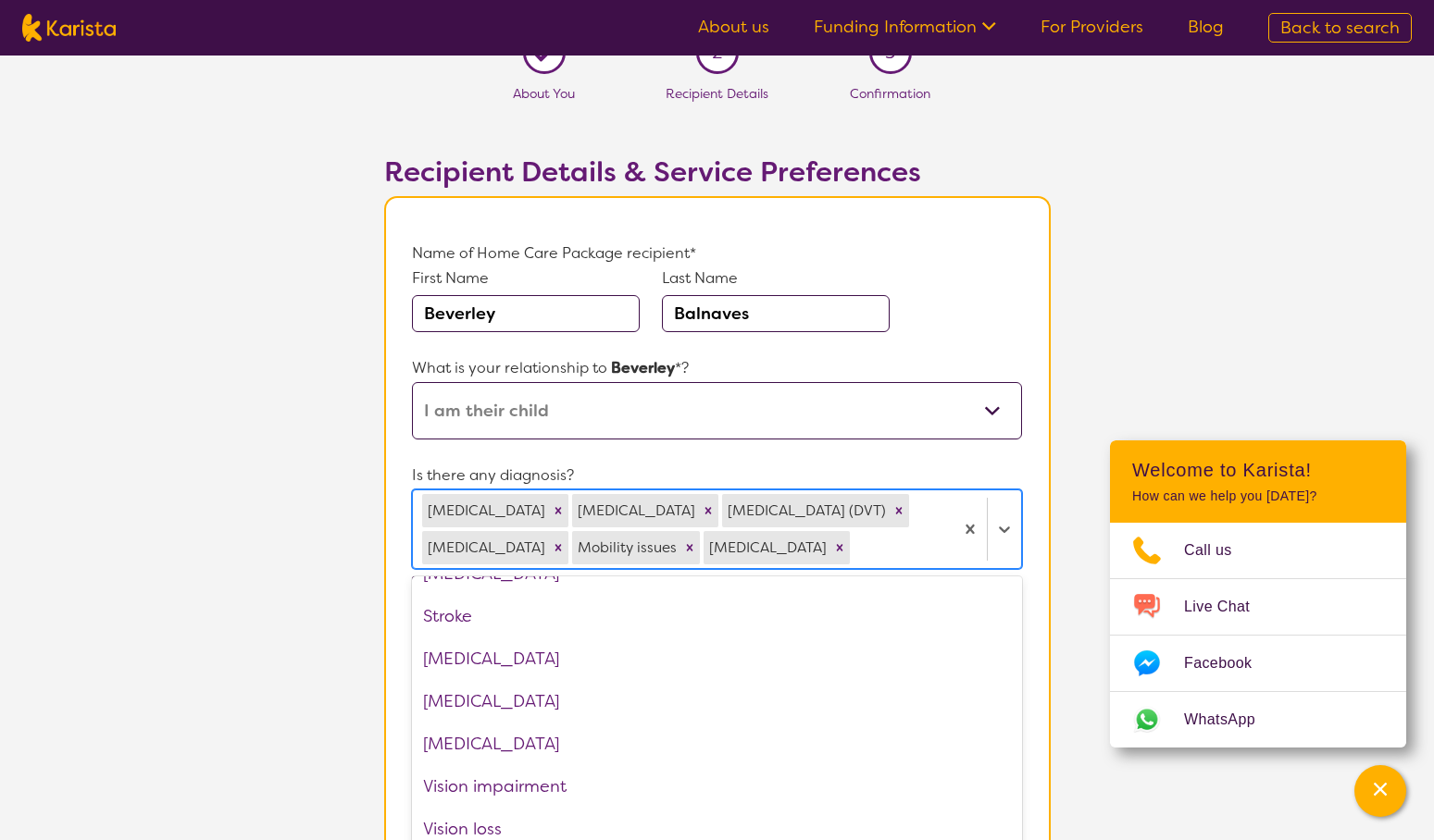
scroll to position [27, 0]
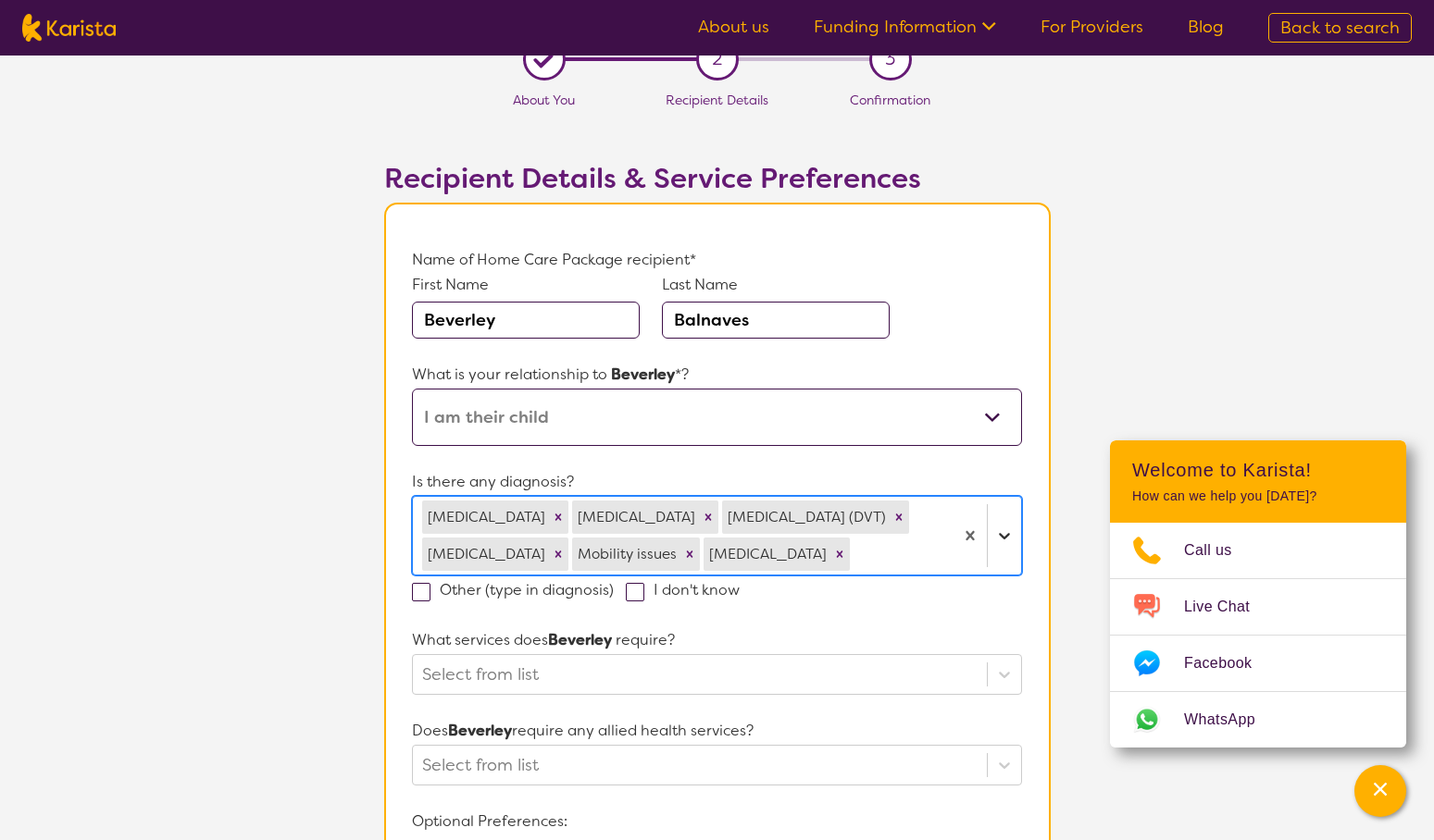
click at [1006, 531] on icon at bounding box center [1004, 536] width 19 height 19
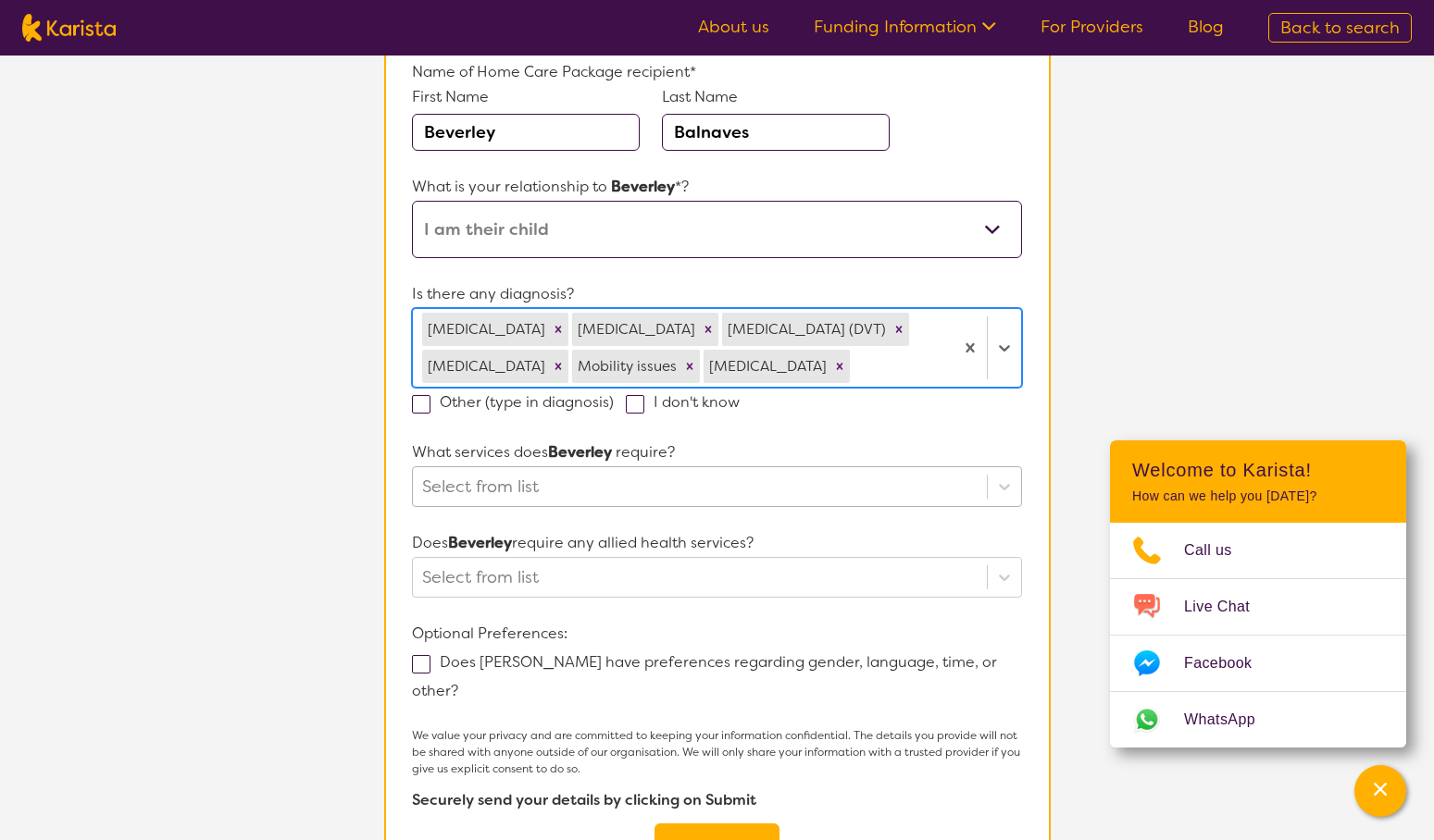
scroll to position [216, 0]
click at [584, 488] on div at bounding box center [699, 485] width 554 height 31
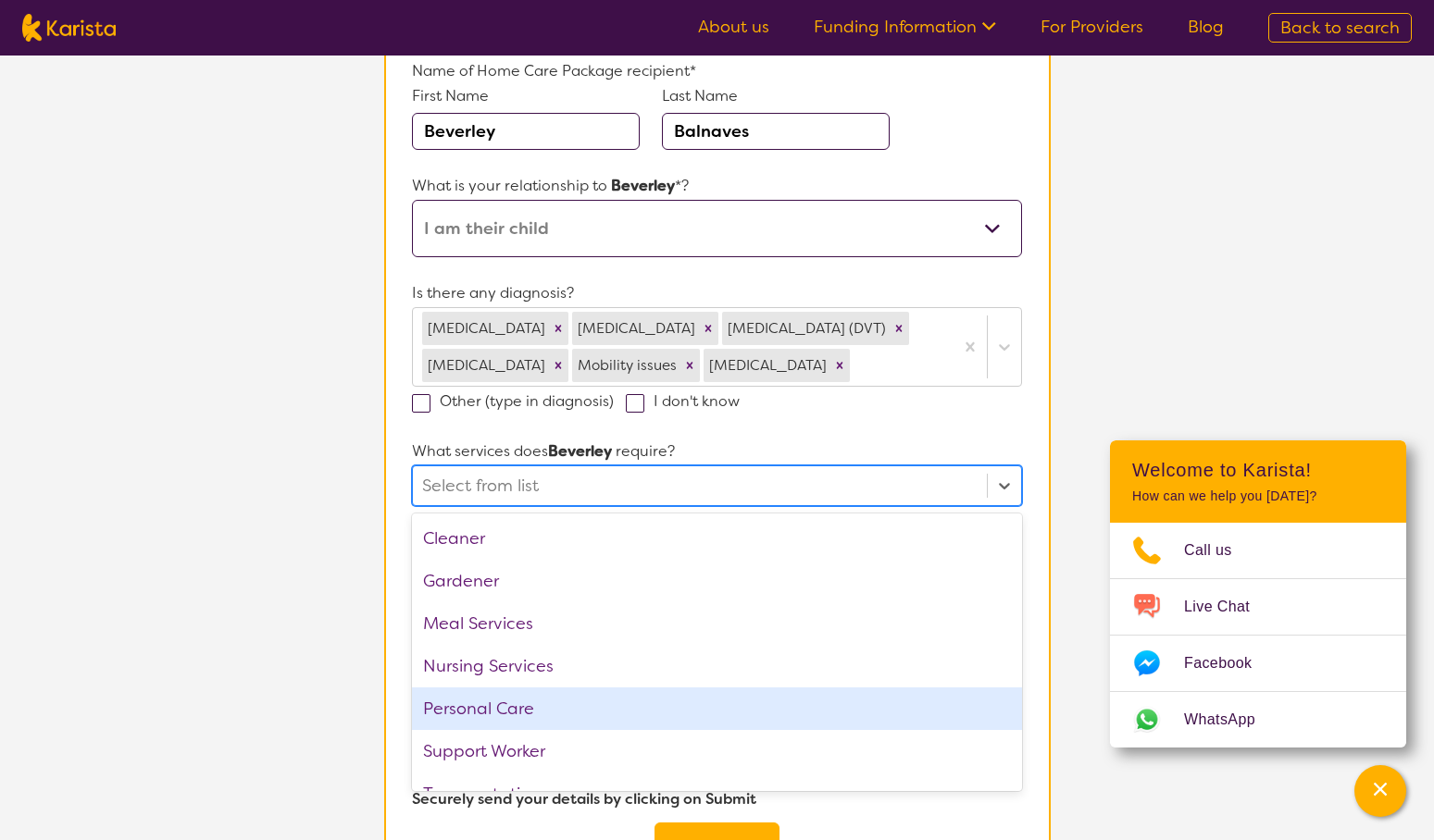
scroll to position [27, 0]
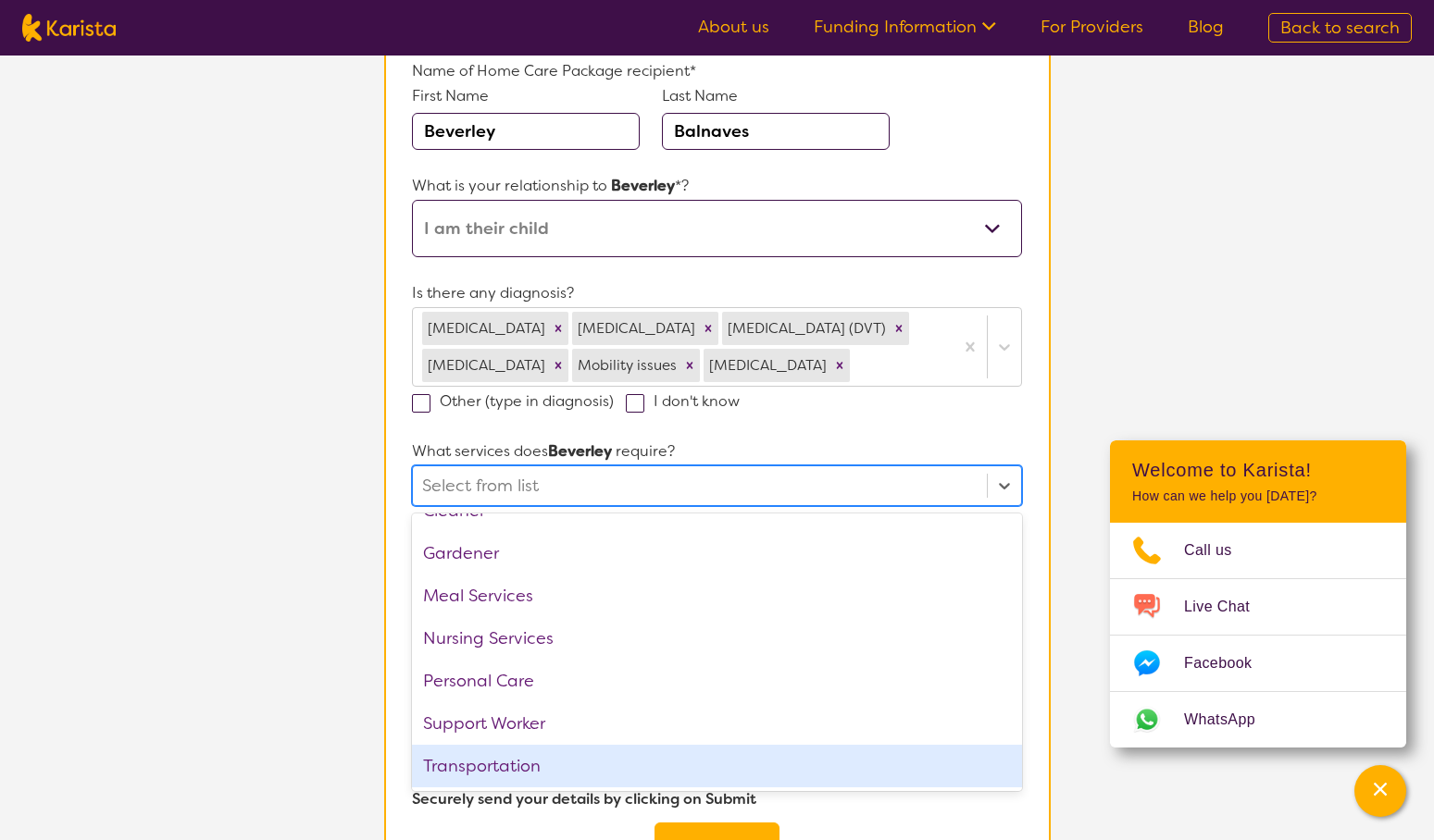
click at [401, 812] on section "Name of Home Care Package recipient* First Name [PERSON_NAME] Last Name [PERSON…" at bounding box center [717, 468] width 667 height 908
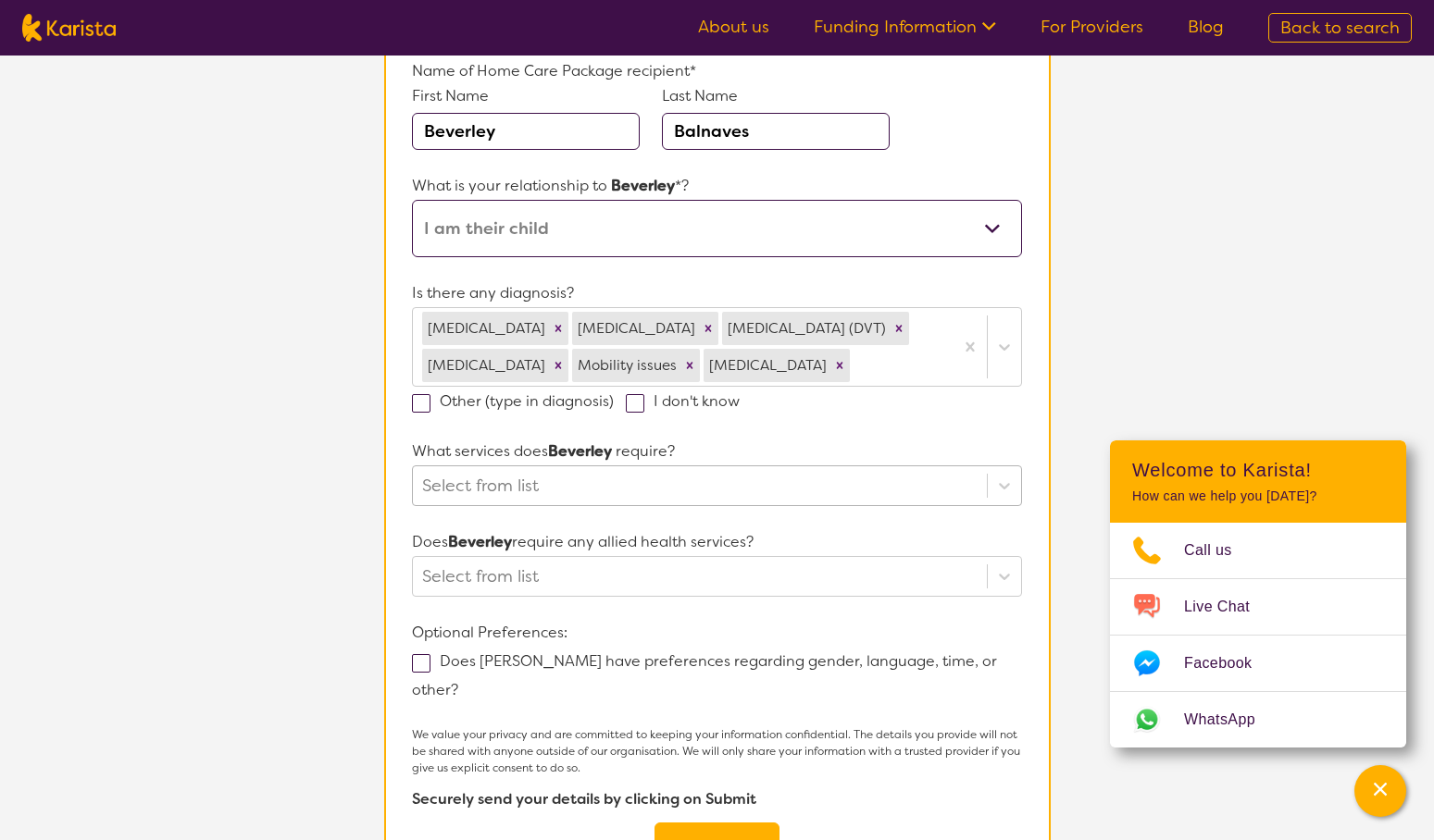
click at [655, 479] on div at bounding box center [699, 485] width 554 height 31
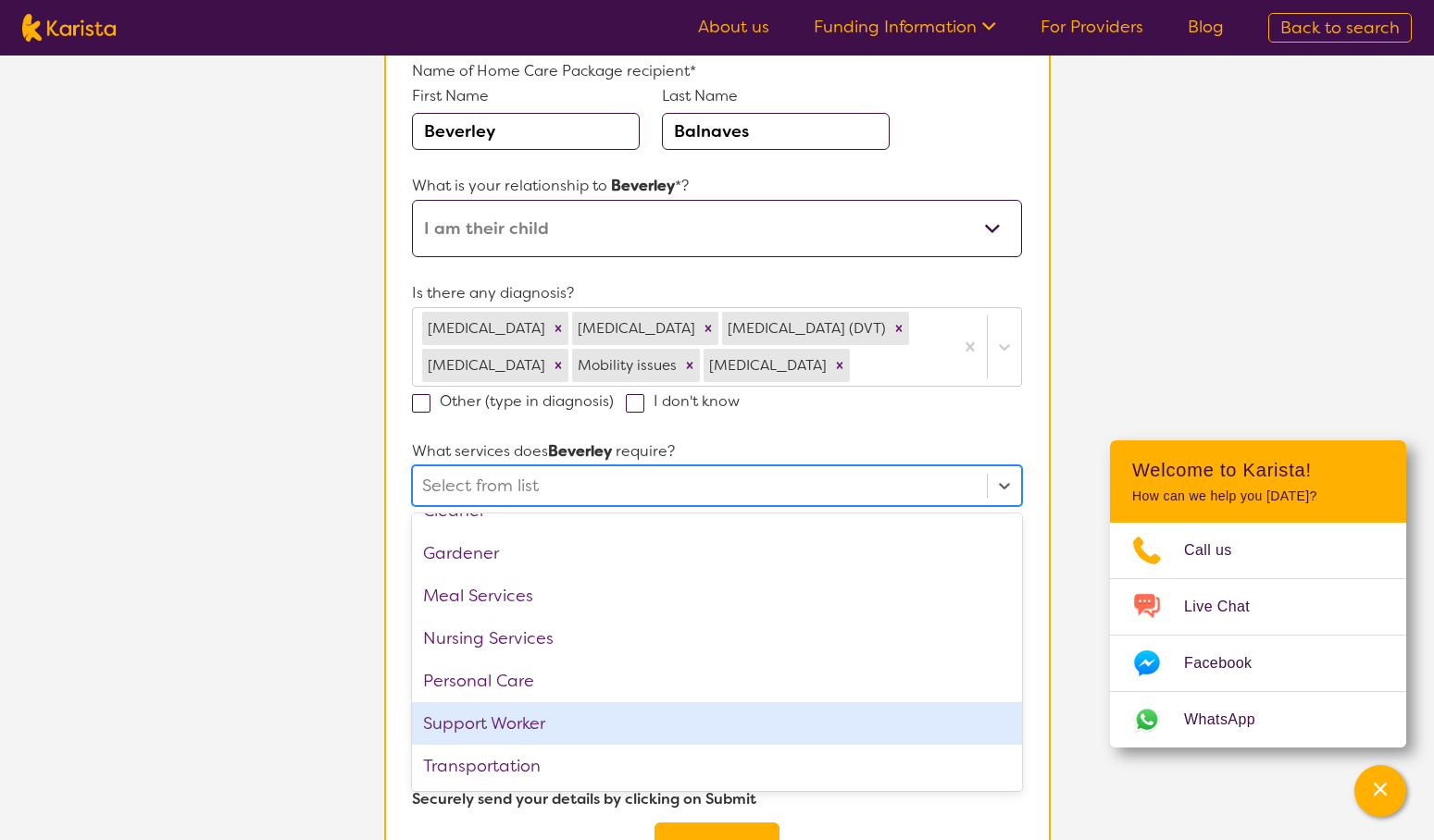
click at [283, 750] on section "L About You 2 Recipient Details 3 Confirmation Recipient Details & Service Pref…" at bounding box center [717, 414] width 1434 height 1149
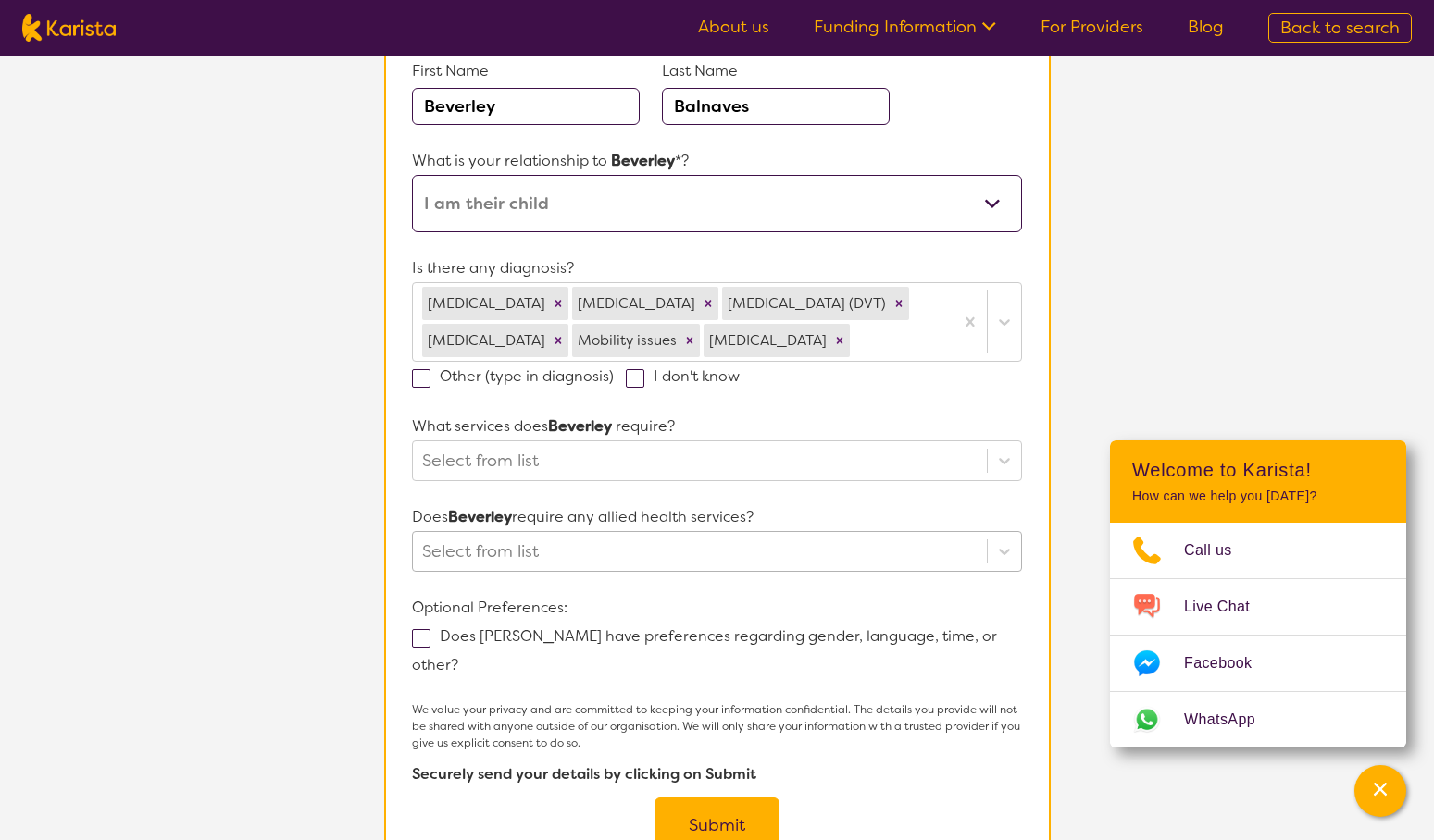
click at [518, 572] on div "Select from list" at bounding box center [716, 551] width 609 height 41
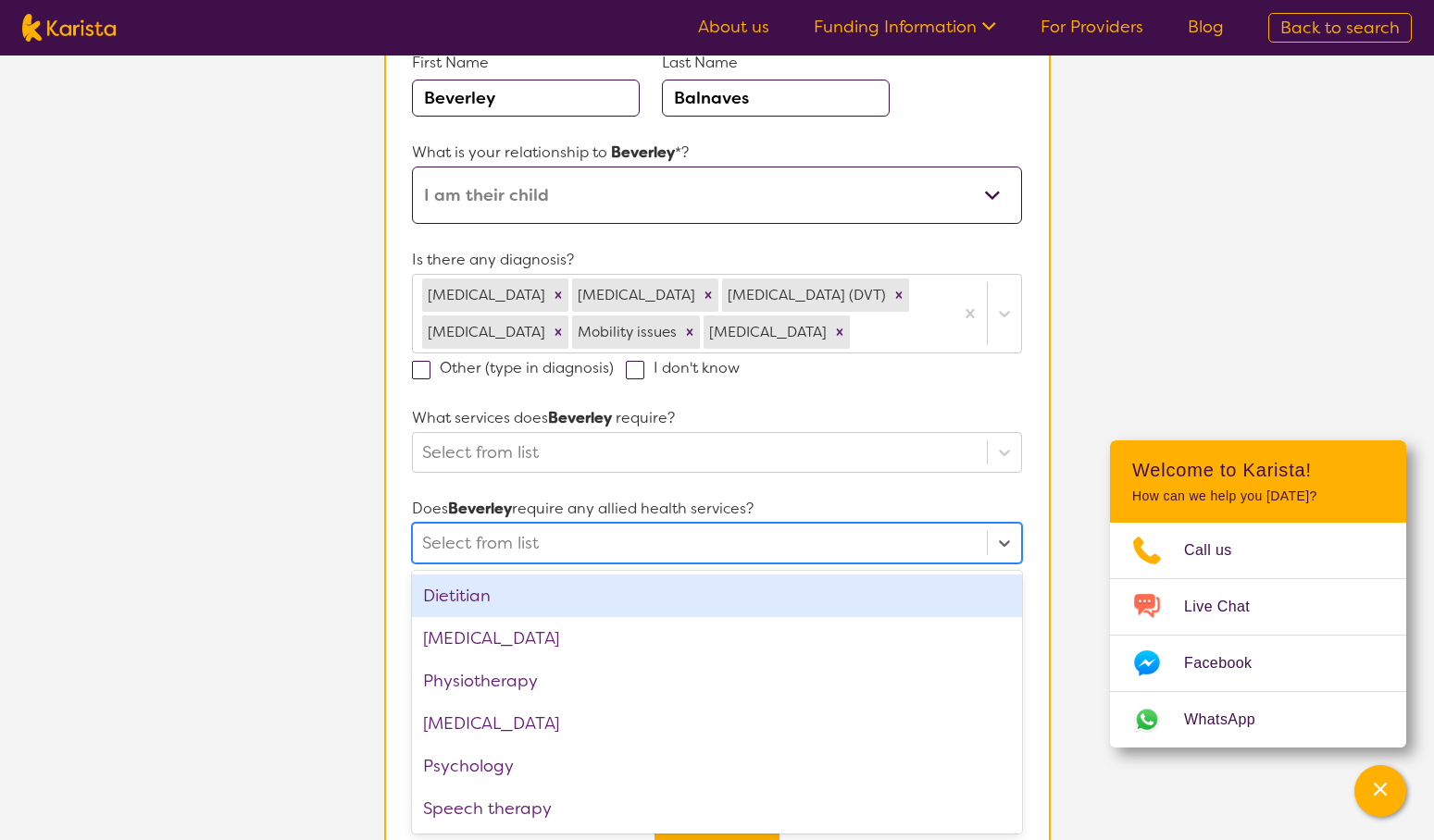
scroll to position [249, 0]
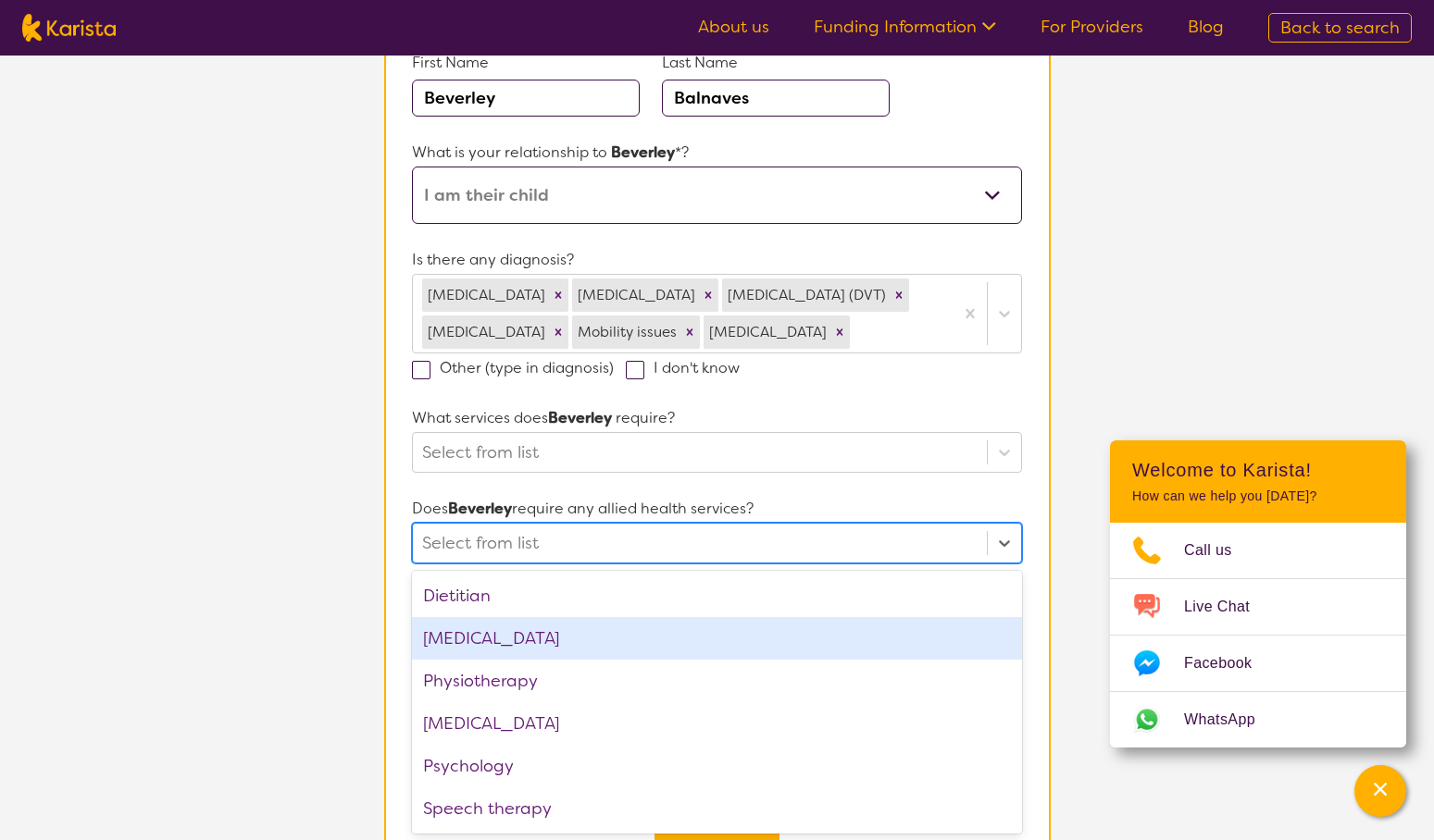
click at [522, 628] on div "[MEDICAL_DATA]" at bounding box center [716, 638] width 609 height 43
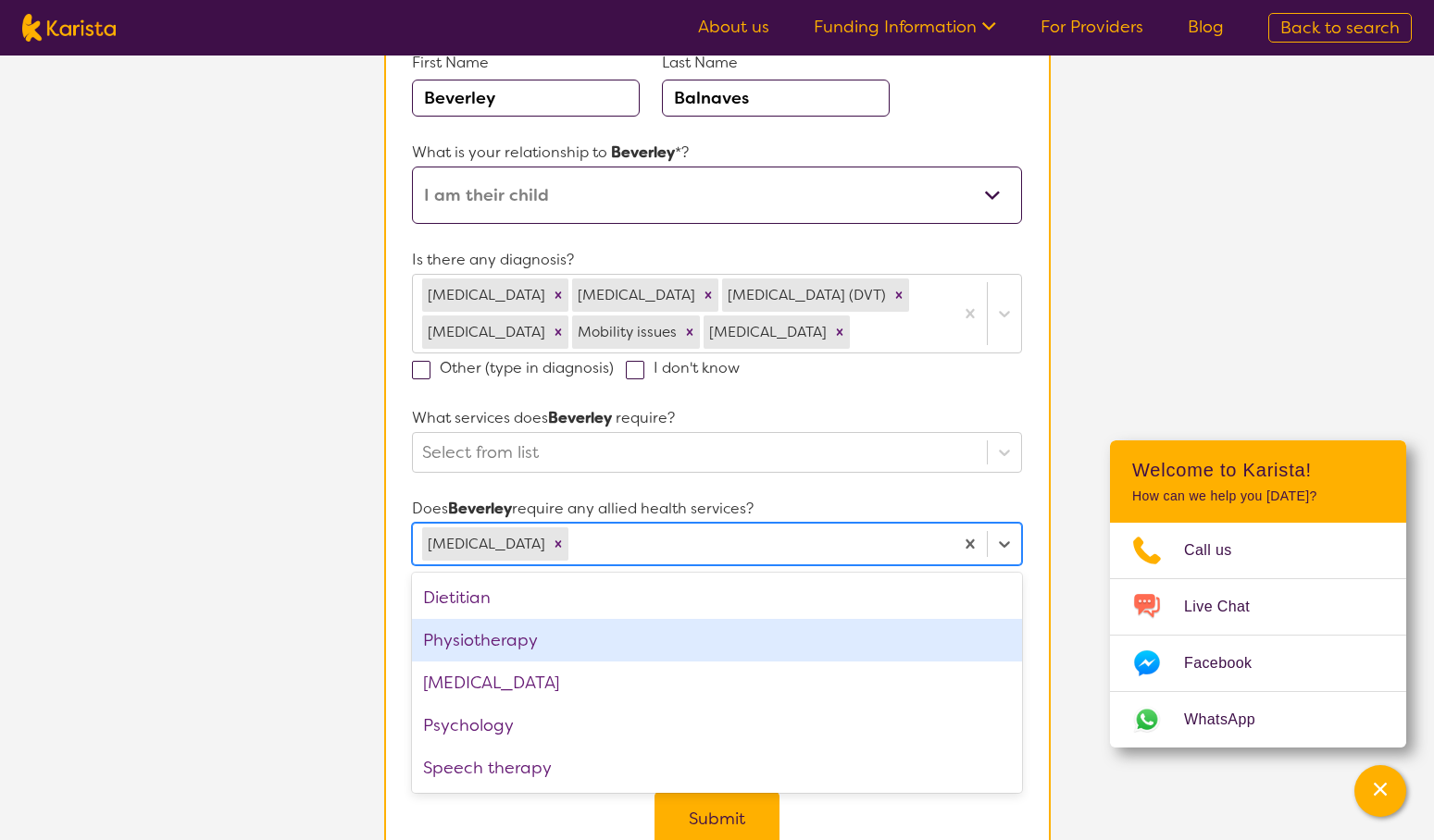
click at [269, 670] on section "L About You 2 Recipient Details 3 Confirmation Recipient Details & Service Pref…" at bounding box center [717, 382] width 1434 height 1151
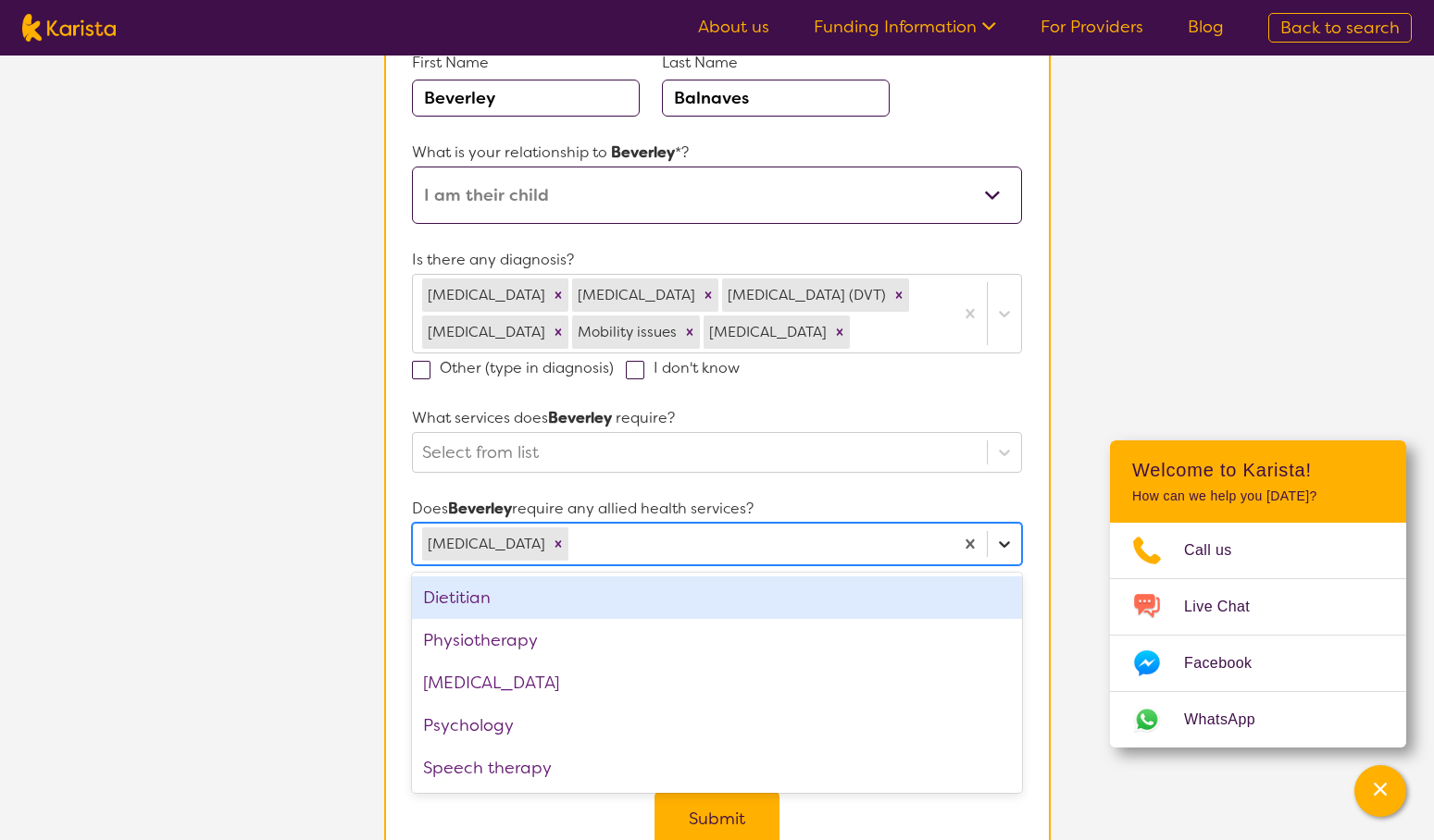
click at [1013, 539] on div at bounding box center [1004, 544] width 33 height 33
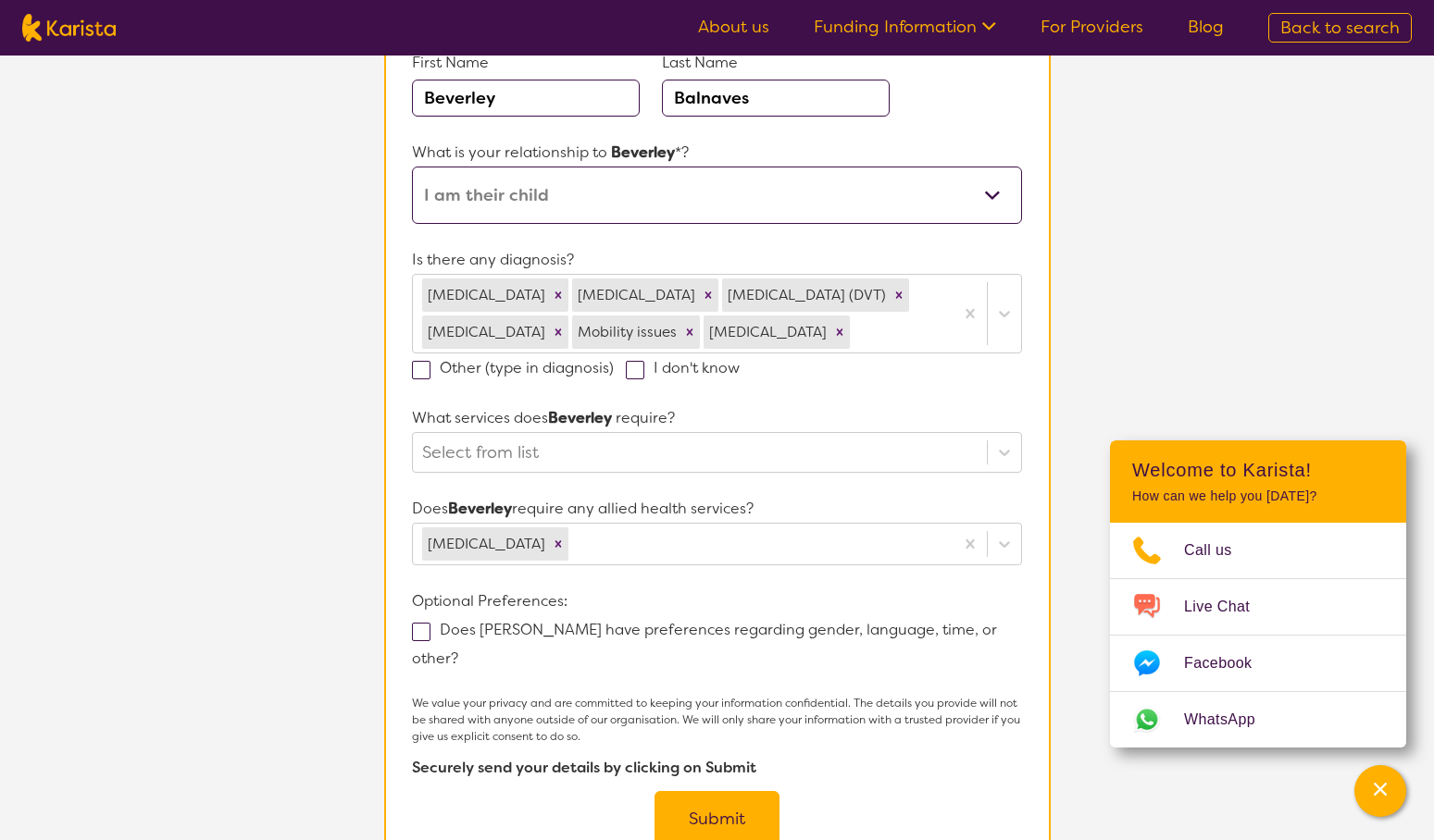
click at [350, 685] on section "L About You 2 Recipient Details 3 Confirmation Recipient Details & Service Pref…" at bounding box center [717, 382] width 1434 height 1151
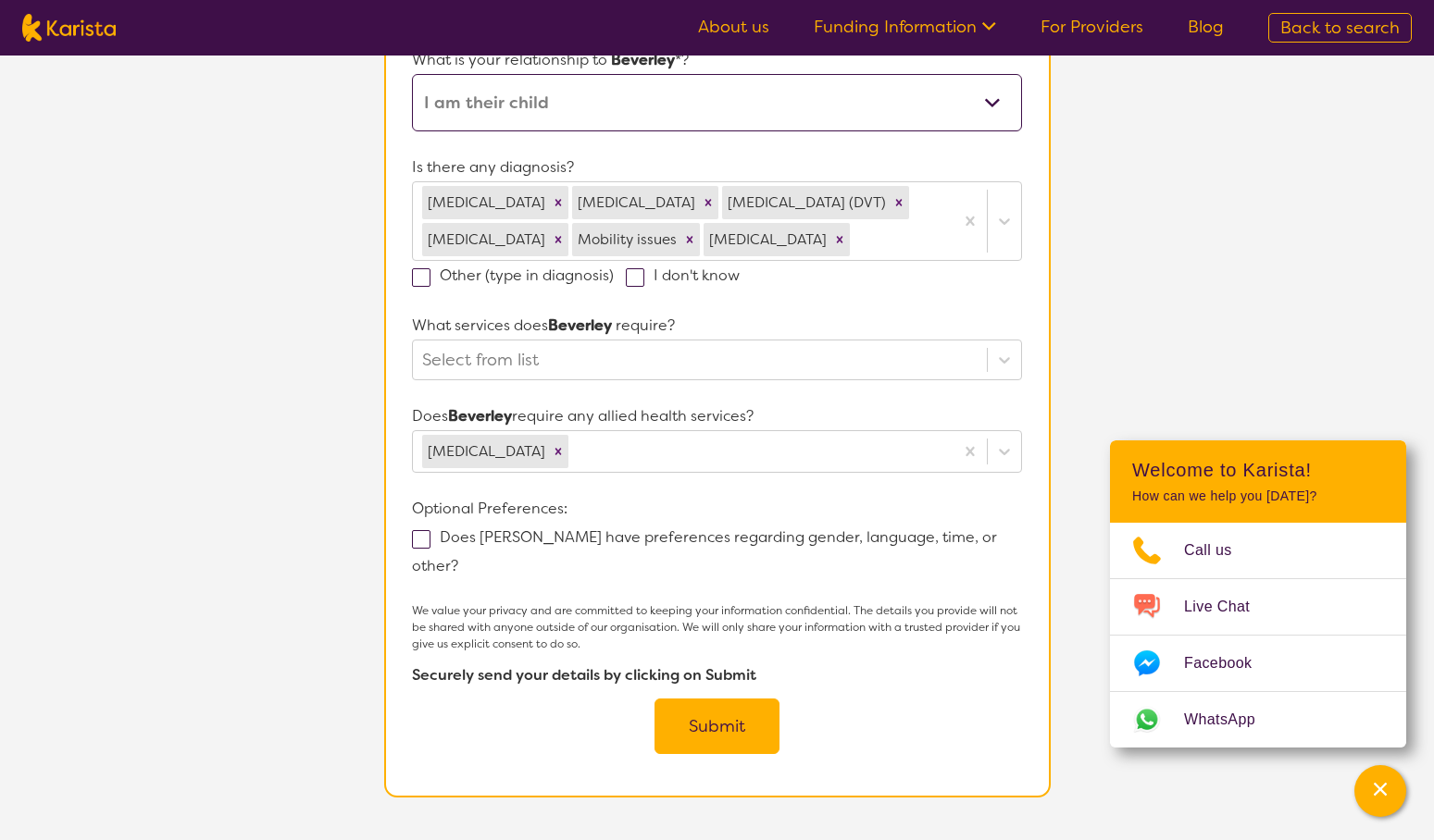
scroll to position [344, 0]
click at [423, 541] on span at bounding box center [421, 537] width 19 height 19
click at [458, 556] on input "Does [PERSON_NAME] have preferences regarding gender, language, time, or other?" at bounding box center [464, 562] width 12 height 12
checkbox input "true"
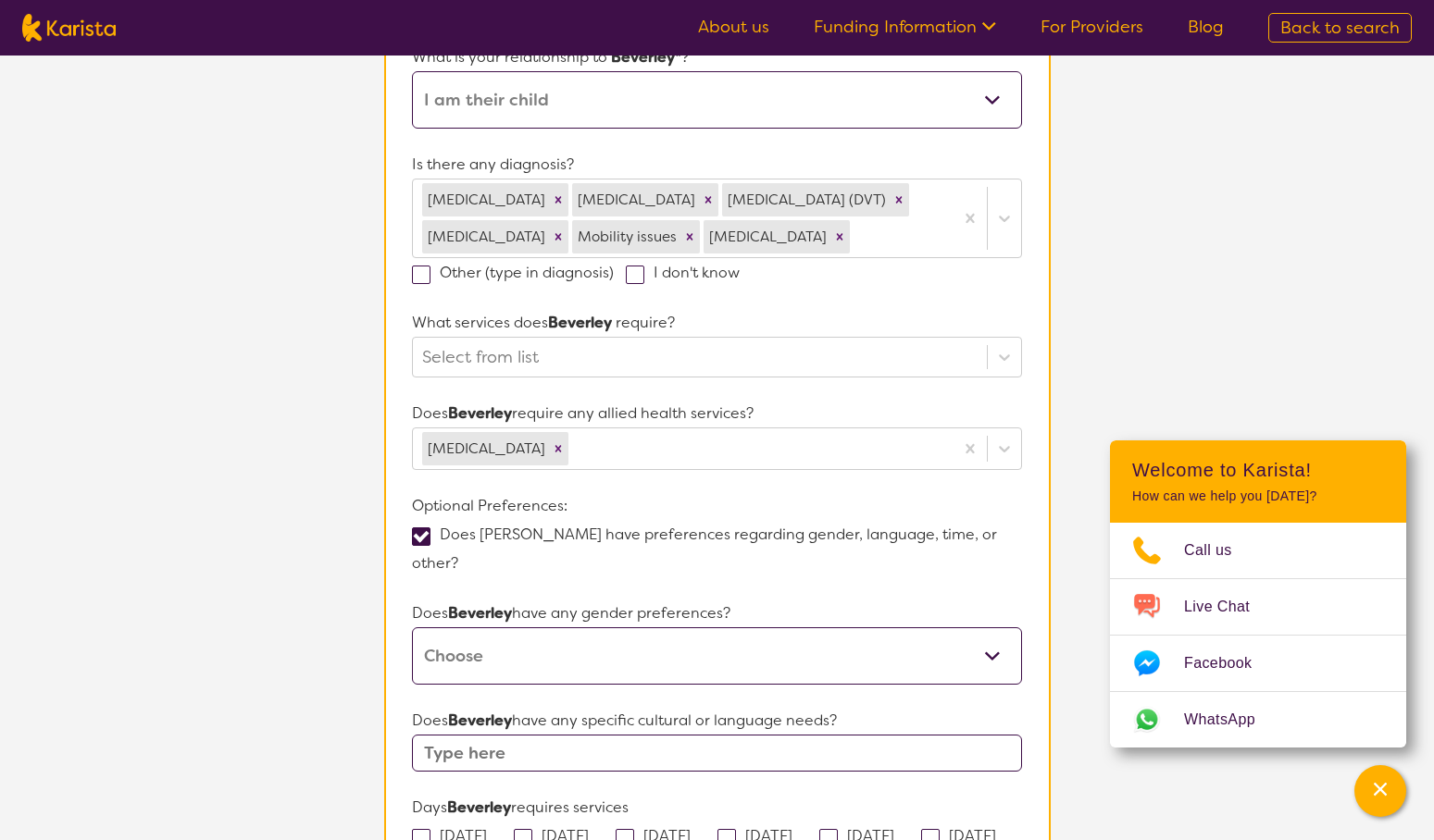
click at [499, 627] on select "[DEMOGRAPHIC_DATA] [DEMOGRAPHIC_DATA] Other No Preference" at bounding box center [716, 655] width 609 height 58
select select "[DEMOGRAPHIC_DATA]"
click at [412, 627] on select "[DEMOGRAPHIC_DATA] [DEMOGRAPHIC_DATA] Other No Preference" at bounding box center [716, 655] width 609 height 58
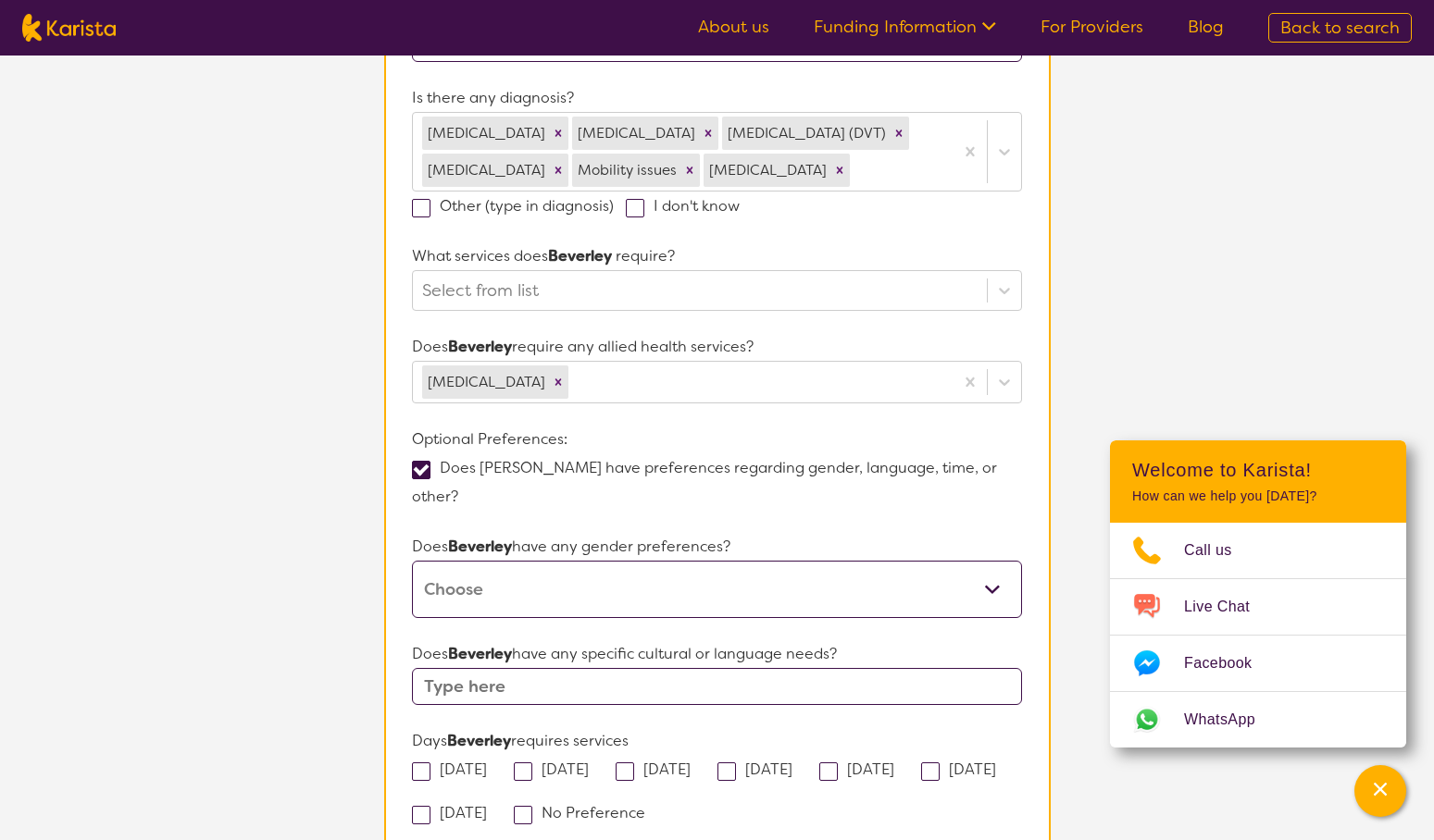
scroll to position [443, 0]
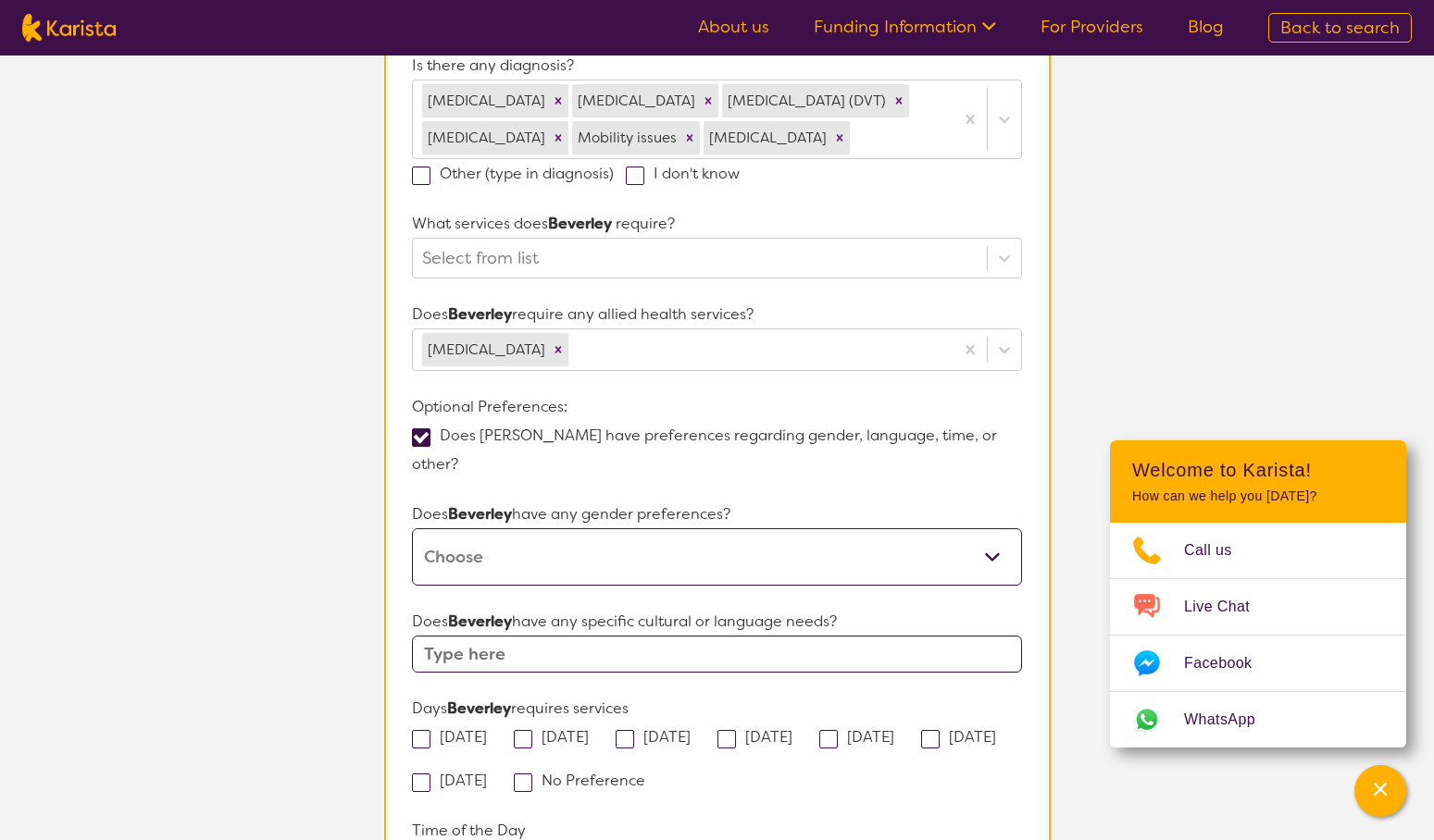
click at [505, 635] on input "text" at bounding box center [716, 653] width 609 height 37
click at [352, 716] on section "L About You 2 Recipient Details 3 Confirmation Recipient Details & Service Pref…" at bounding box center [717, 429] width 1434 height 1633
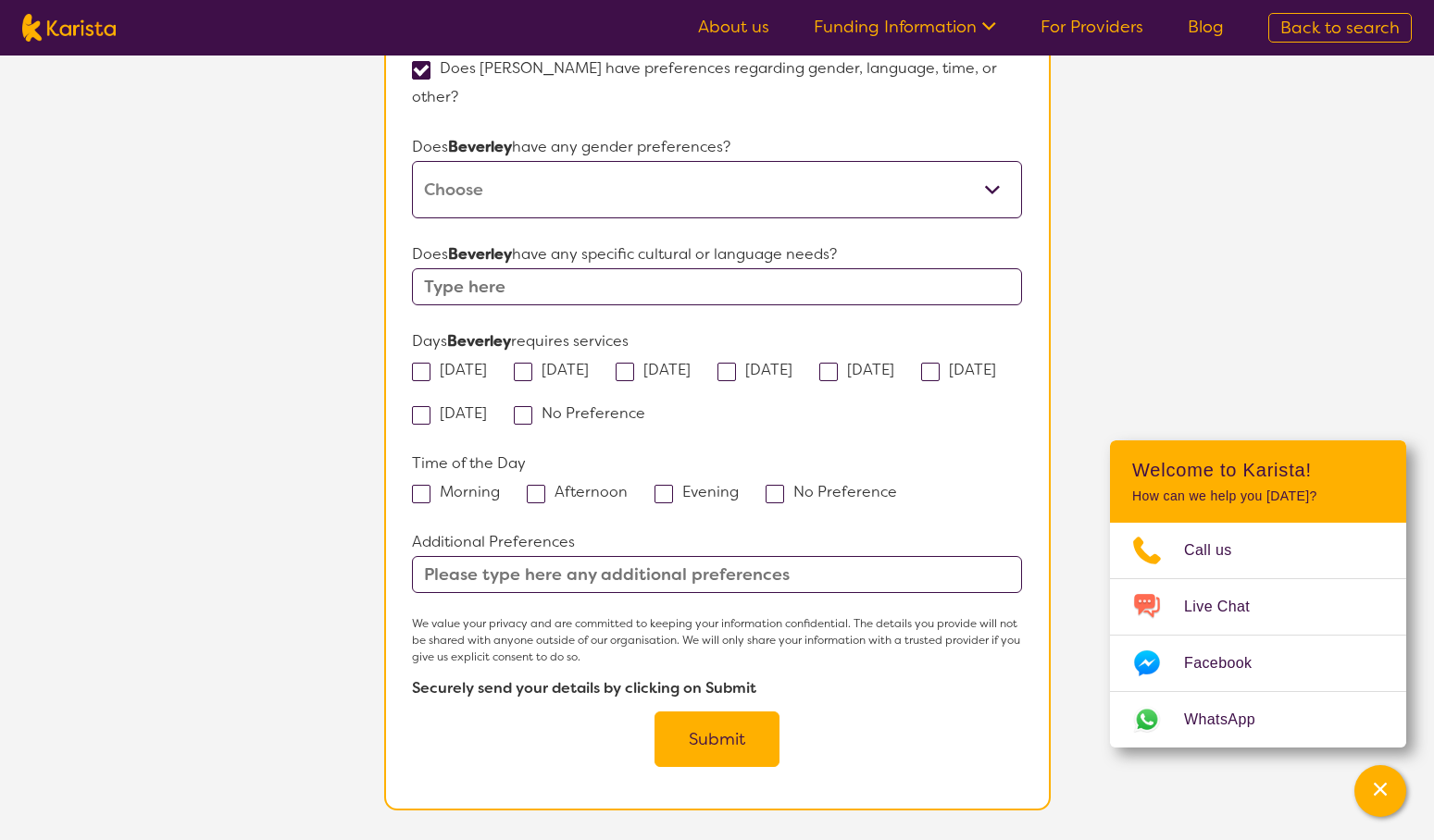
scroll to position [817, 0]
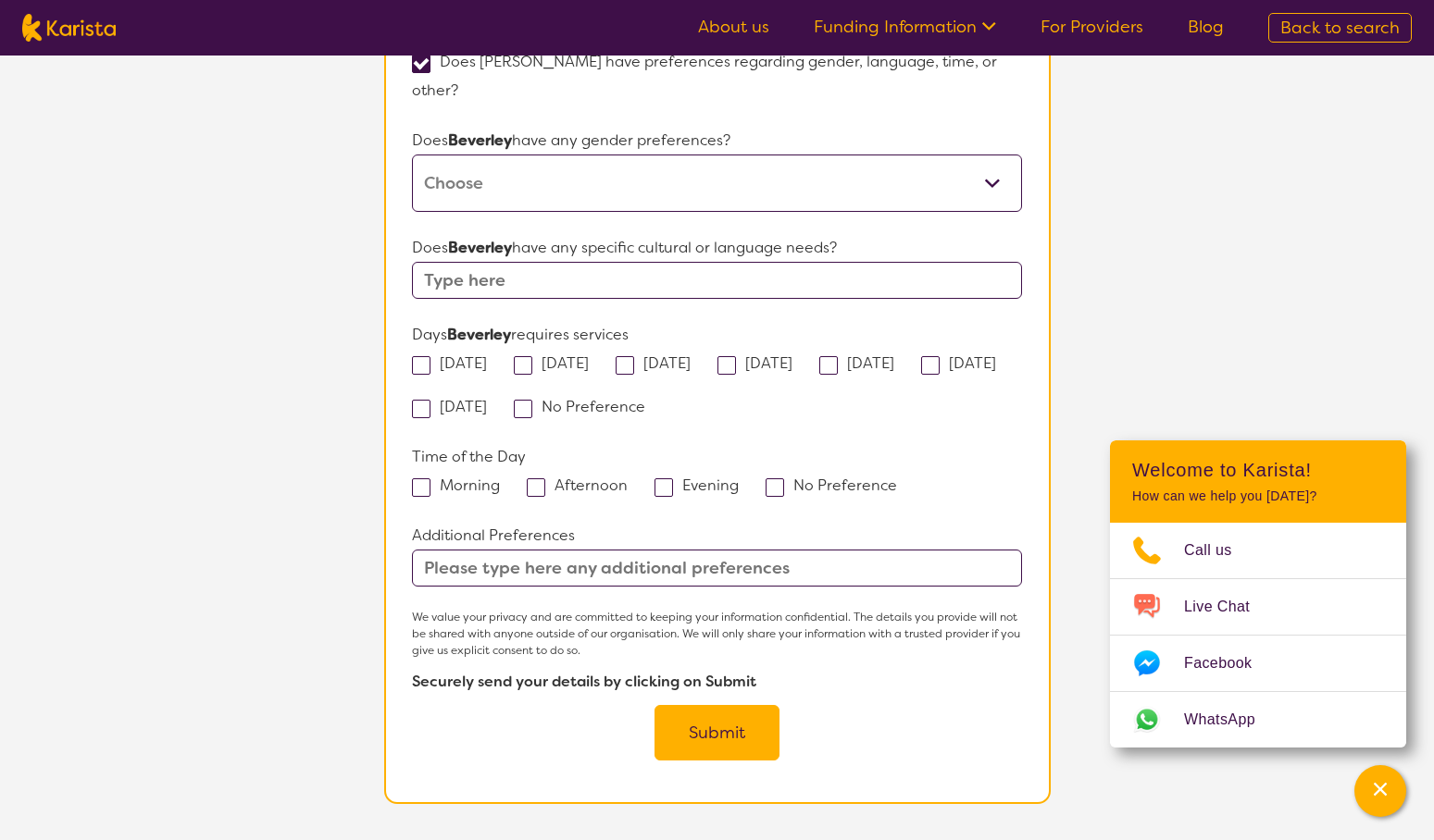
click at [532, 356] on span at bounding box center [523, 366] width 19 height 19
click at [588, 356] on input "[DATE]" at bounding box center [594, 362] width 12 height 12
checkbox input "true"
click at [896, 349] on div "[DATE] [DATE] [DATE] [DATE] [DATE] [DATE] [DATE] No Preference" at bounding box center [716, 384] width 609 height 72
click at [837, 356] on span at bounding box center [829, 366] width 19 height 19
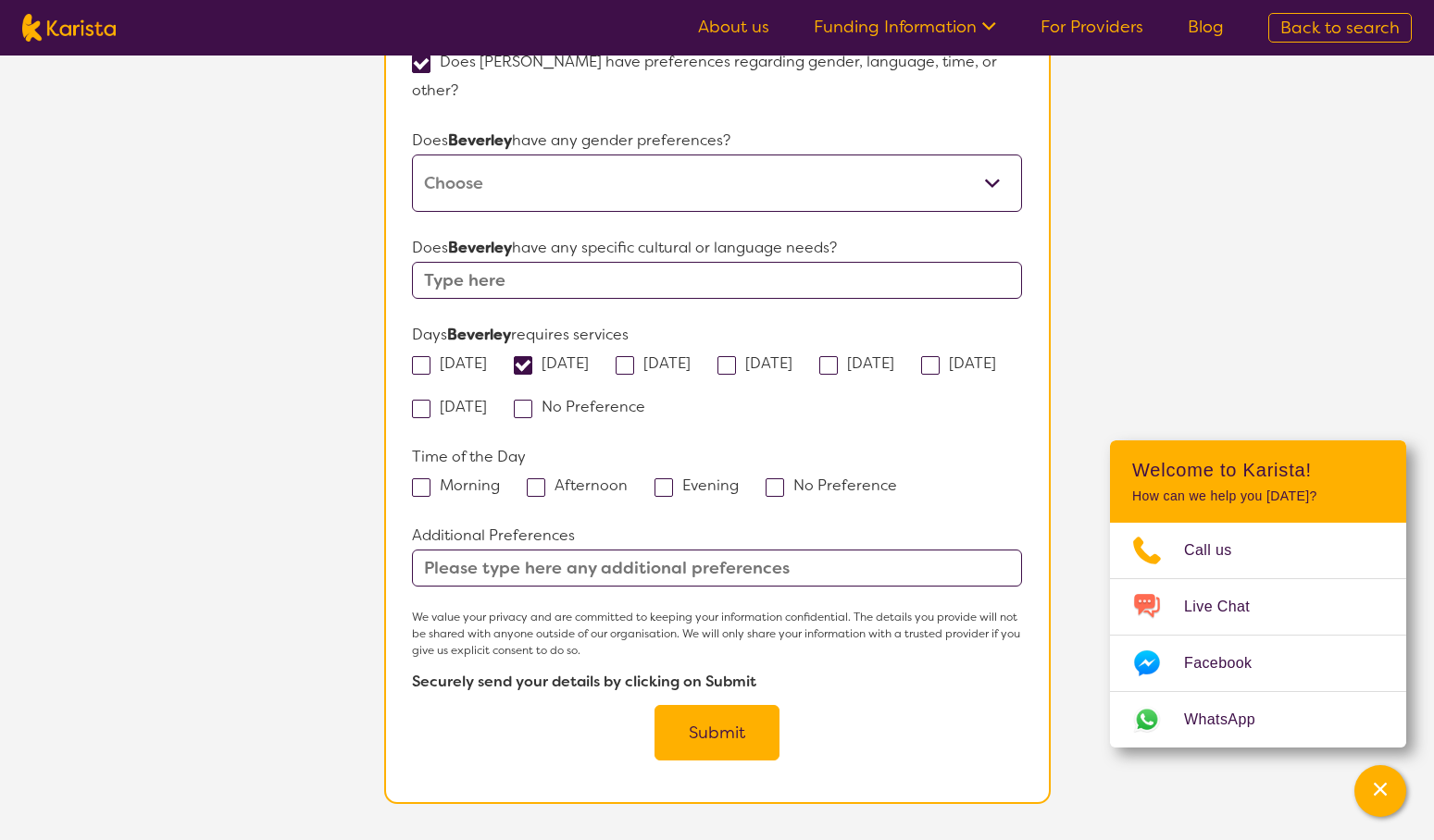
click at [904, 356] on input "[DATE]" at bounding box center [900, 362] width 12 height 12
checkbox input "true"
click at [634, 356] on span at bounding box center [625, 366] width 19 height 19
click at [690, 356] on input "[DATE]" at bounding box center [696, 362] width 12 height 12
checkbox input "true"
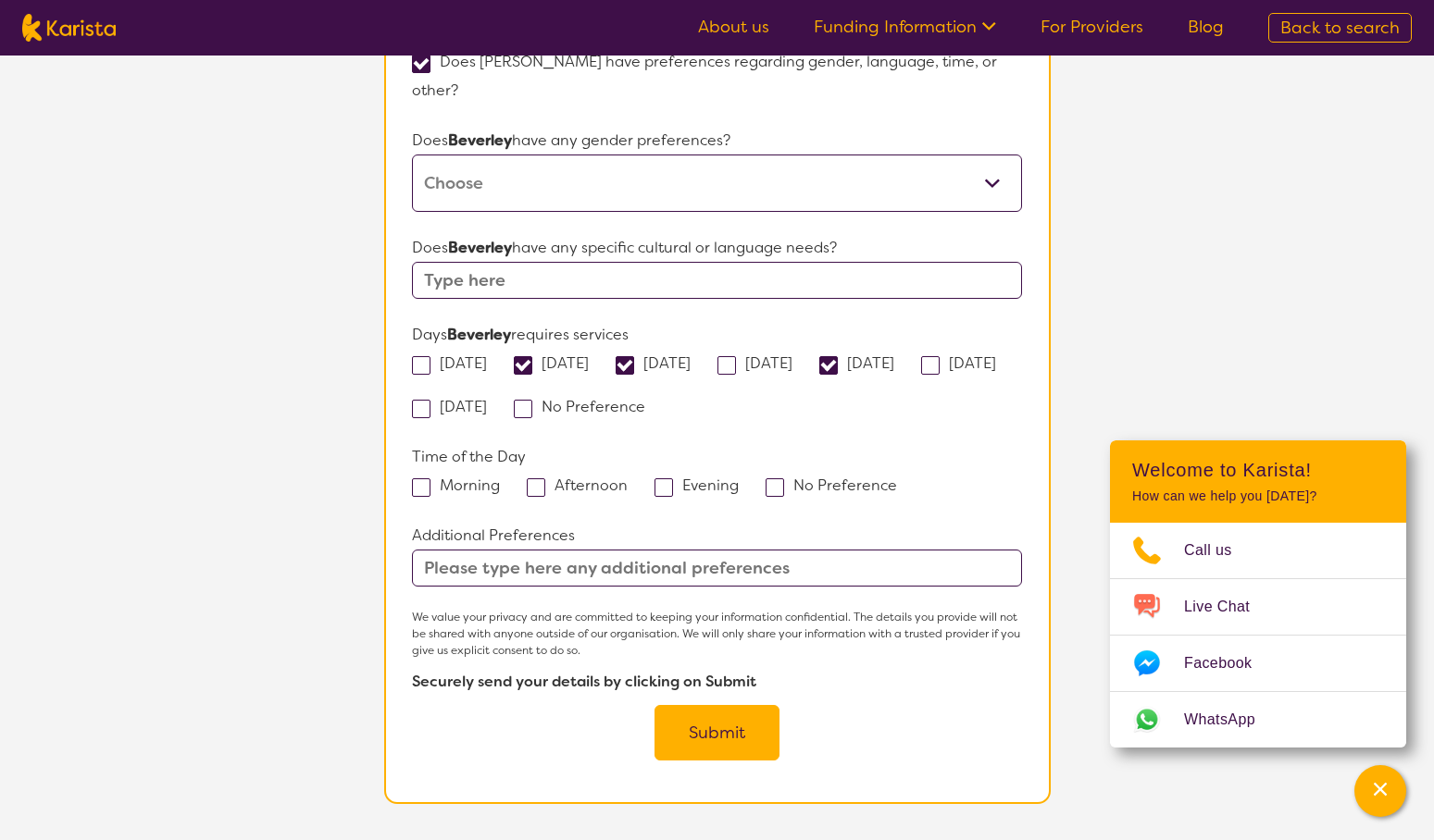
click at [536, 478] on span at bounding box center [536, 488] width 19 height 19
click at [627, 478] on input "Afternoon" at bounding box center [633, 484] width 12 height 12
checkbox input "true"
click at [671, 549] on input "text" at bounding box center [716, 567] width 609 height 37
click at [701, 706] on button "Submit" at bounding box center [717, 733] width 125 height 56
